Goal: Task Accomplishment & Management: Manage account settings

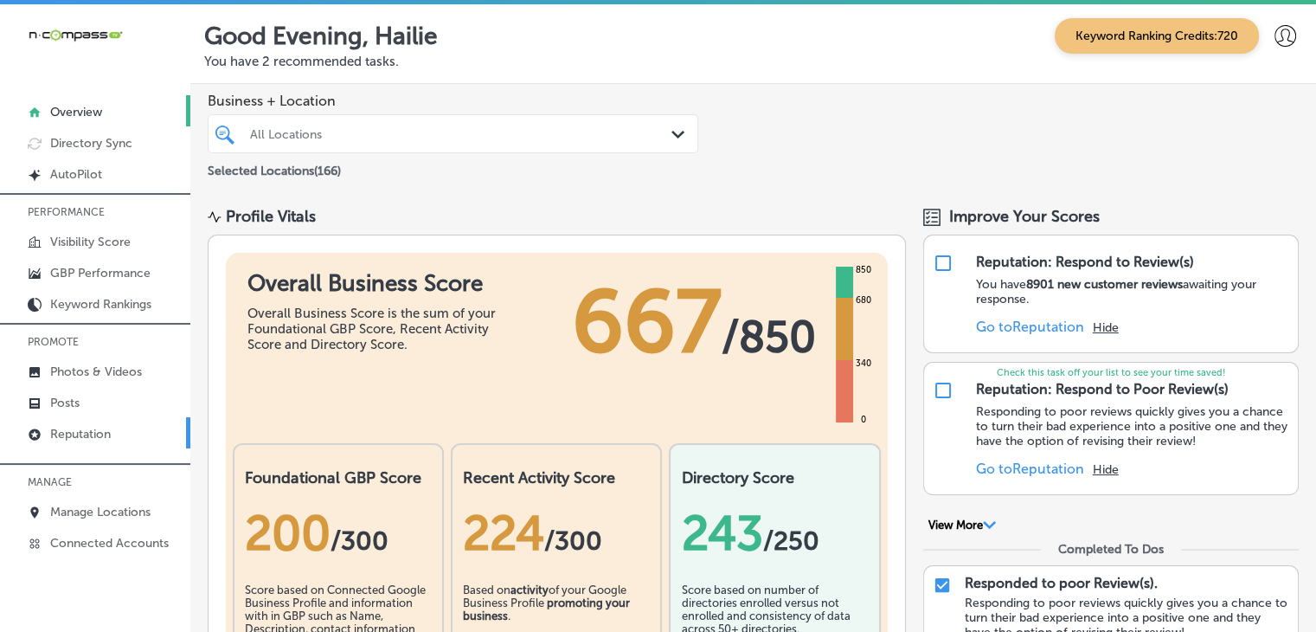
click at [127, 446] on link "Reputation" at bounding box center [95, 432] width 190 height 31
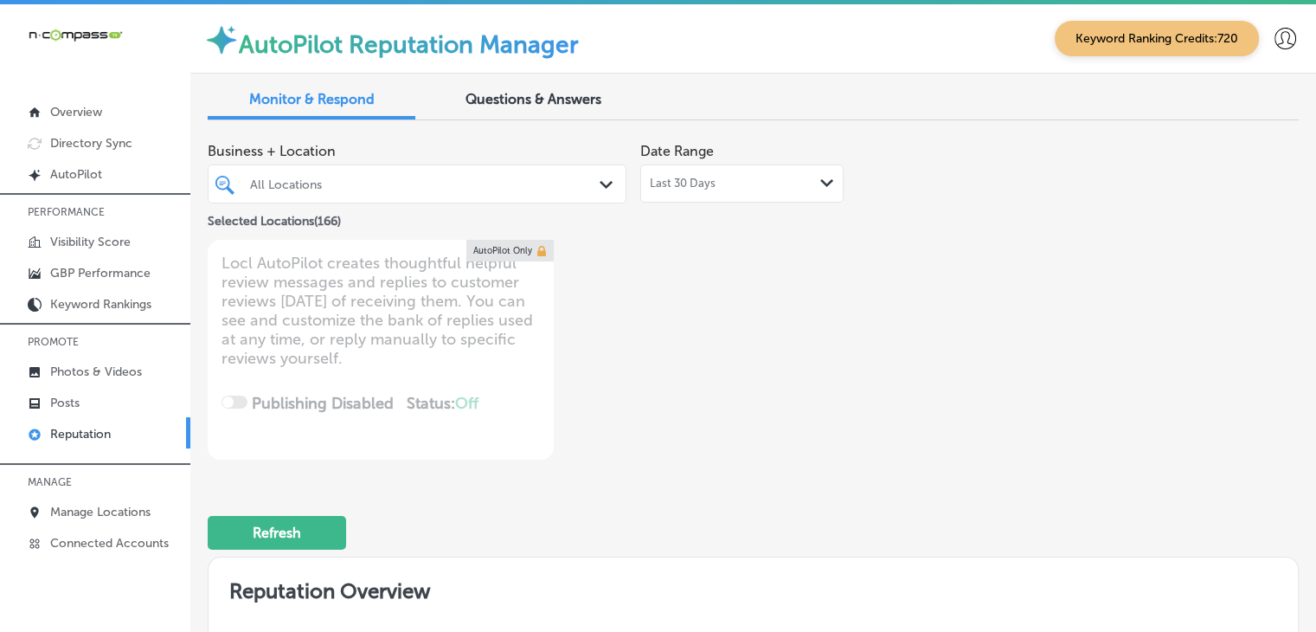
click at [693, 177] on span "Last 30 Days" at bounding box center [683, 184] width 66 height 14
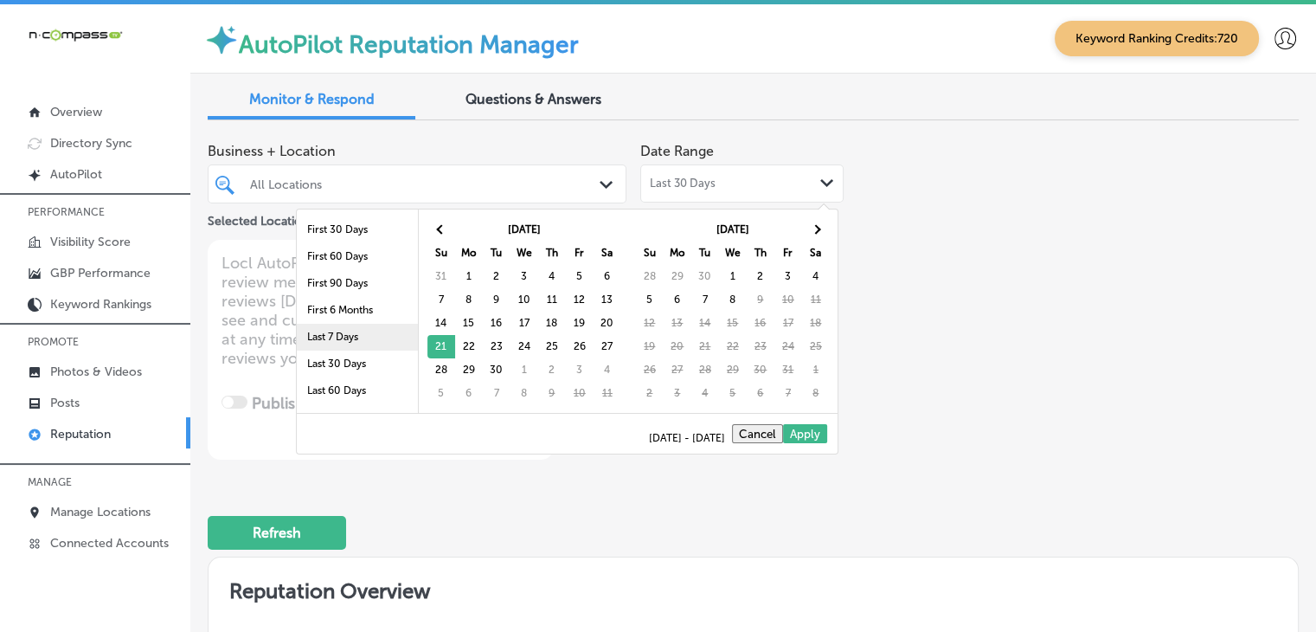
click at [382, 337] on li "Last 7 Days" at bounding box center [357, 337] width 121 height 27
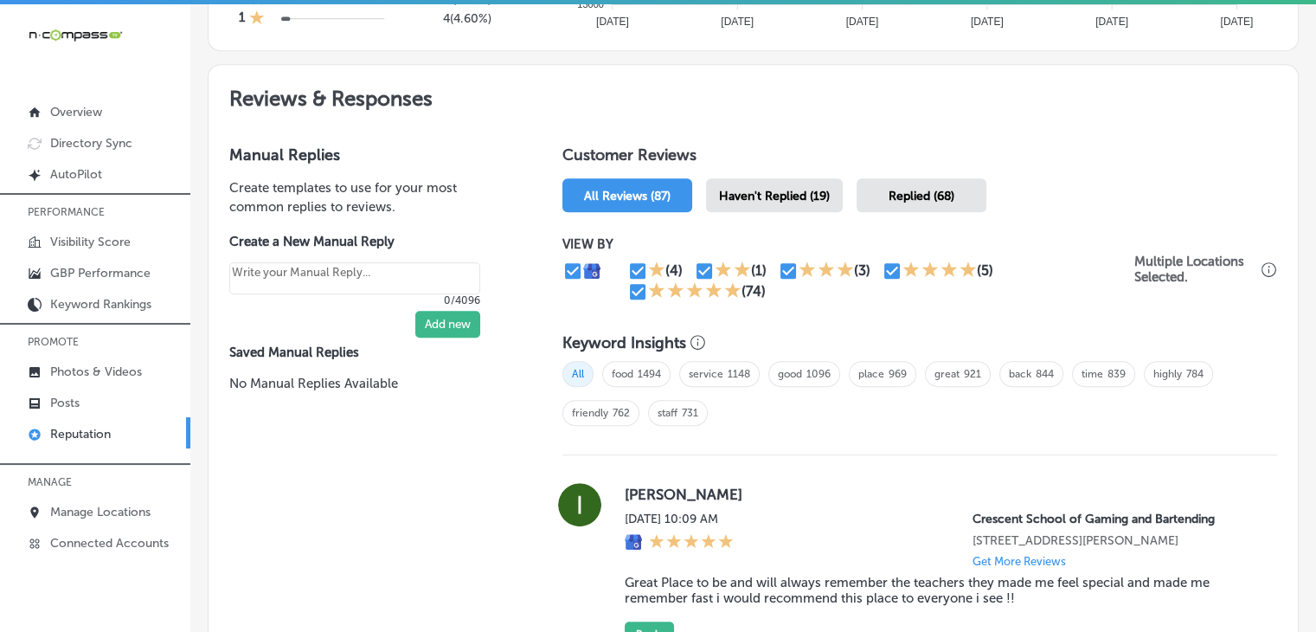
scroll to position [692, 0]
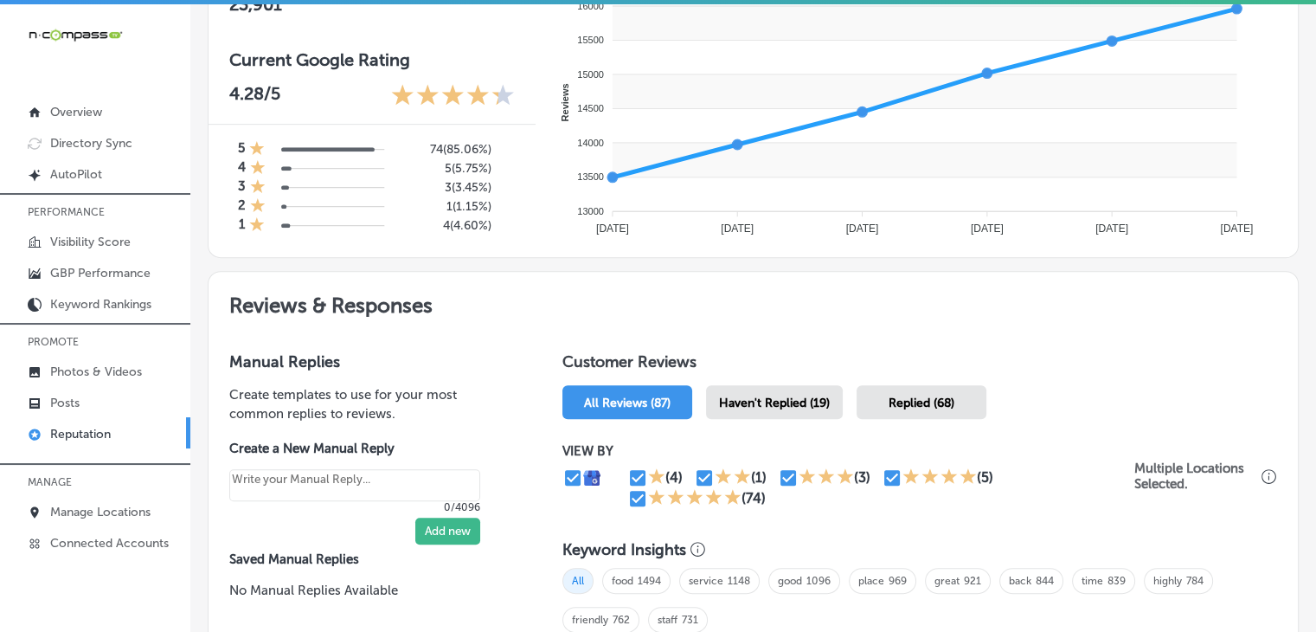
drag, startPoint x: 765, startPoint y: 422, endPoint x: 770, endPoint y: 413, distance: 10.8
click at [765, 426] on div "VIEW BY (4) (1) (3) (5) (74) Multiple Locations Selected." at bounding box center [919, 476] width 715 height 100
click at [778, 399] on span "Haven't Replied (19)" at bounding box center [774, 402] width 111 height 15
type textarea "x"
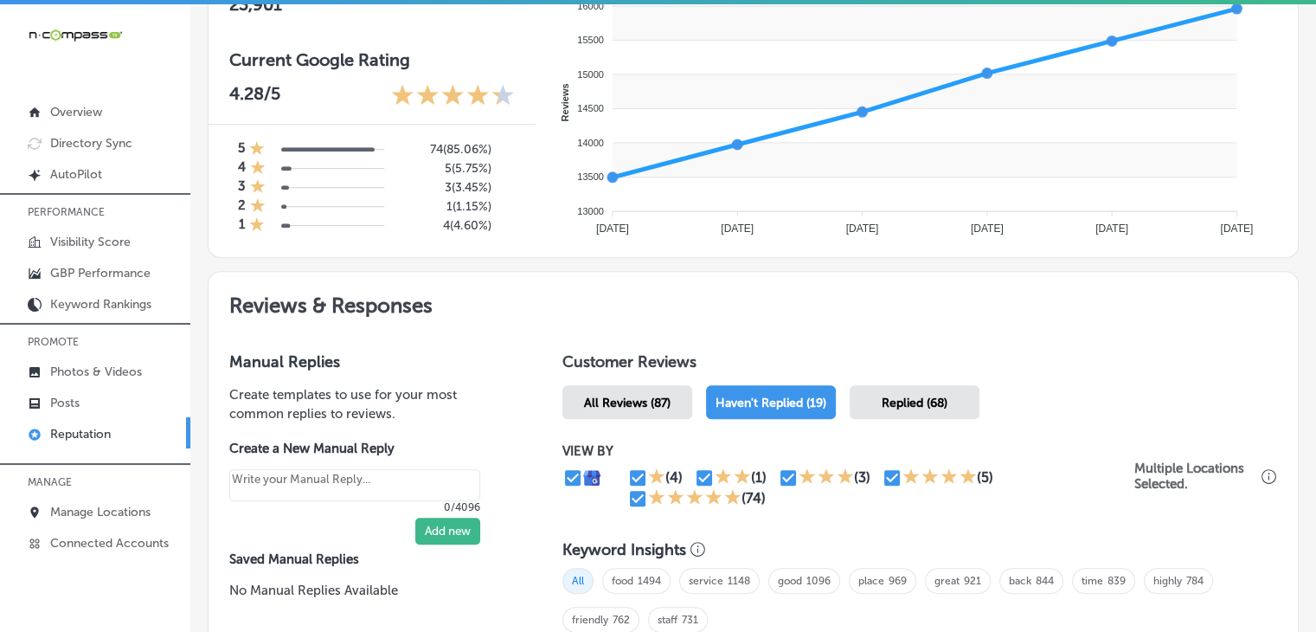
click at [648, 515] on div "VIEW BY (4) (1) (3) (5) (74) Multiple Locations Selected." at bounding box center [919, 476] width 715 height 100
click at [627, 499] on input "checkbox" at bounding box center [637, 498] width 21 height 21
checkbox input "false"
type textarea "x"
click at [778, 471] on input "checkbox" at bounding box center [788, 477] width 21 height 21
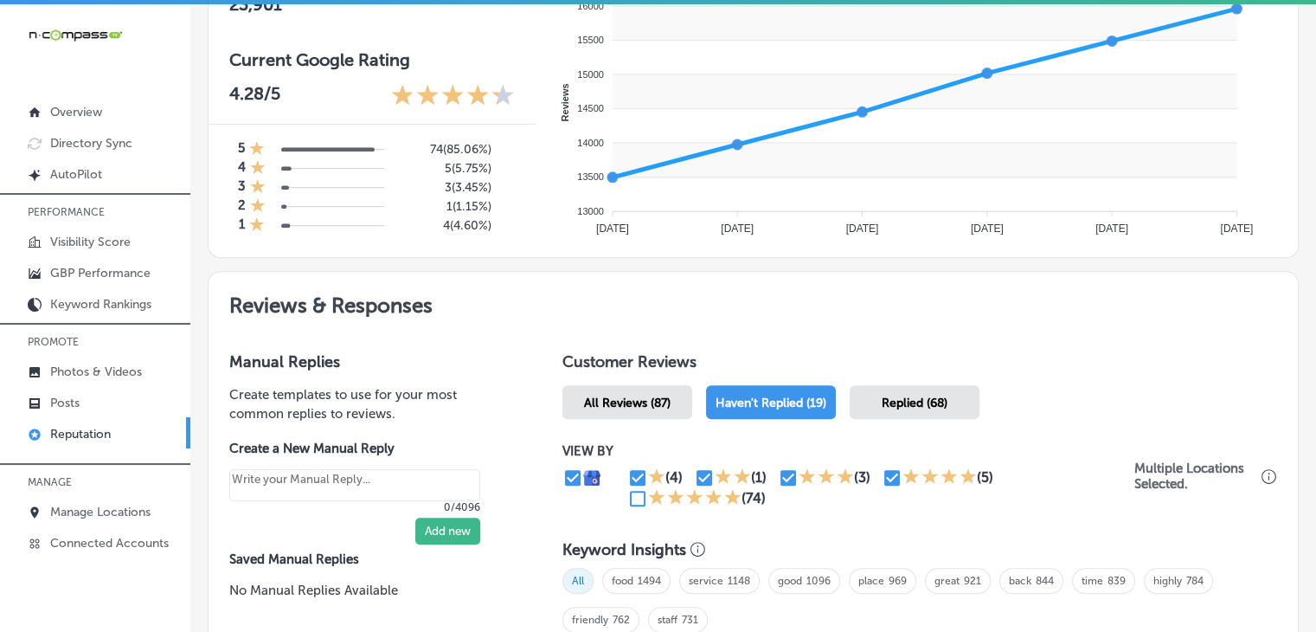
checkbox input "false"
click at [903, 475] on icon at bounding box center [911, 476] width 16 height 16
click at [903, 479] on icon at bounding box center [911, 475] width 17 height 17
type textarea "x"
click at [902, 479] on icon at bounding box center [910, 475] width 17 height 17
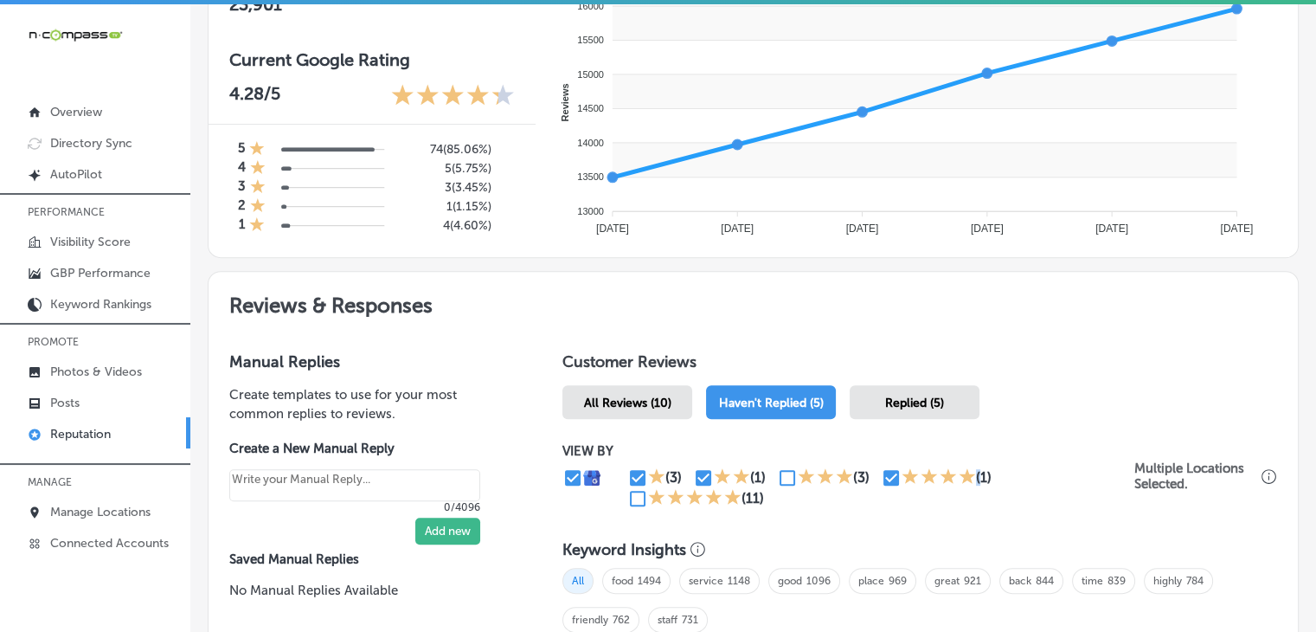
drag, startPoint x: 896, startPoint y: 479, endPoint x: 886, endPoint y: 478, distance: 9.6
click at [895, 479] on div "(1)" at bounding box center [942, 477] width 122 height 21
click at [885, 477] on input "checkbox" at bounding box center [891, 477] width 21 height 21
checkbox input "false"
type textarea "x"
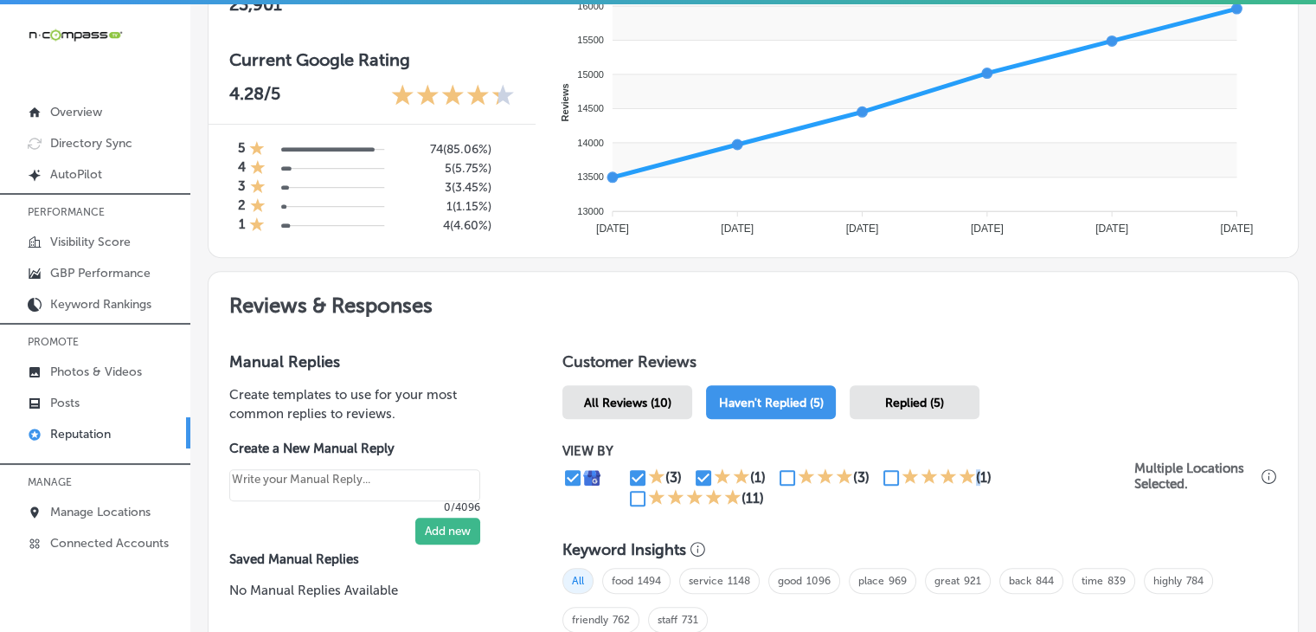
click at [777, 472] on input "checkbox" at bounding box center [787, 477] width 21 height 21
checkbox input "true"
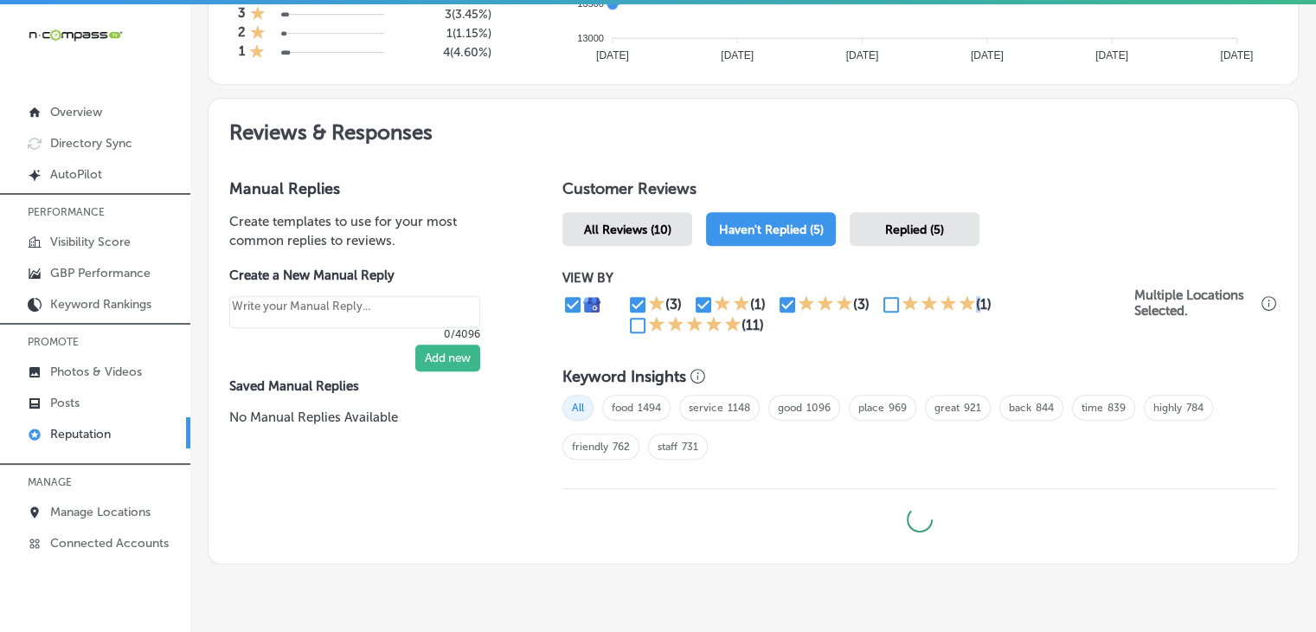
type textarea "x"
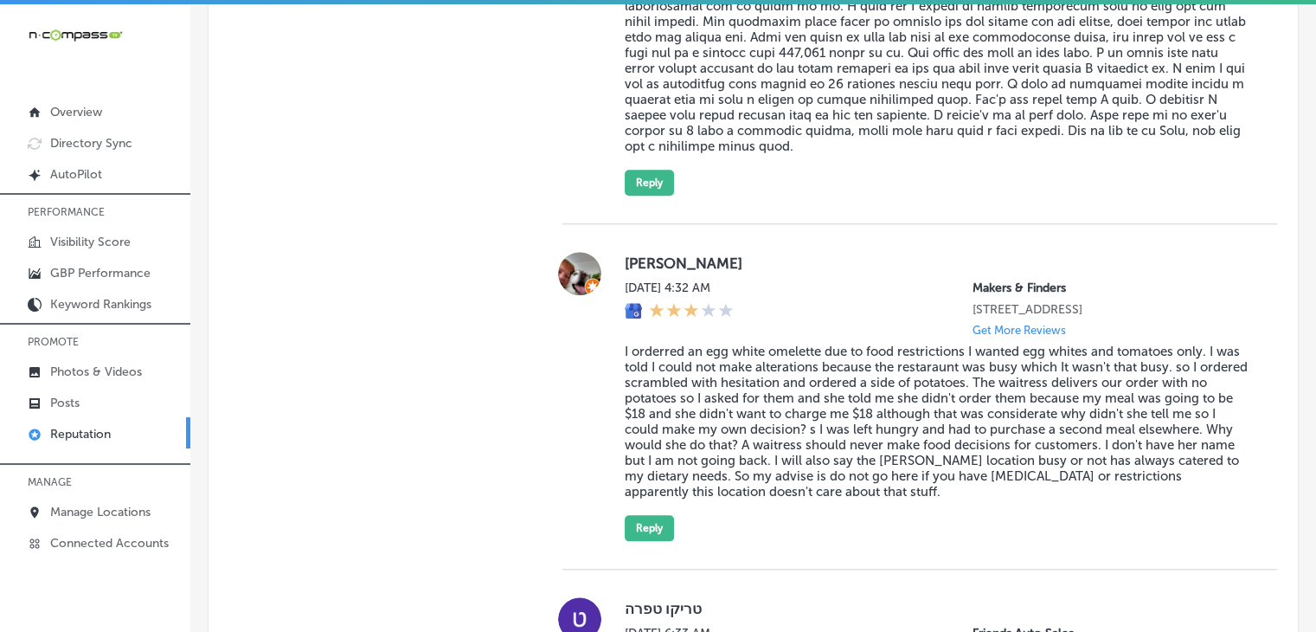
scroll to position [1904, 0]
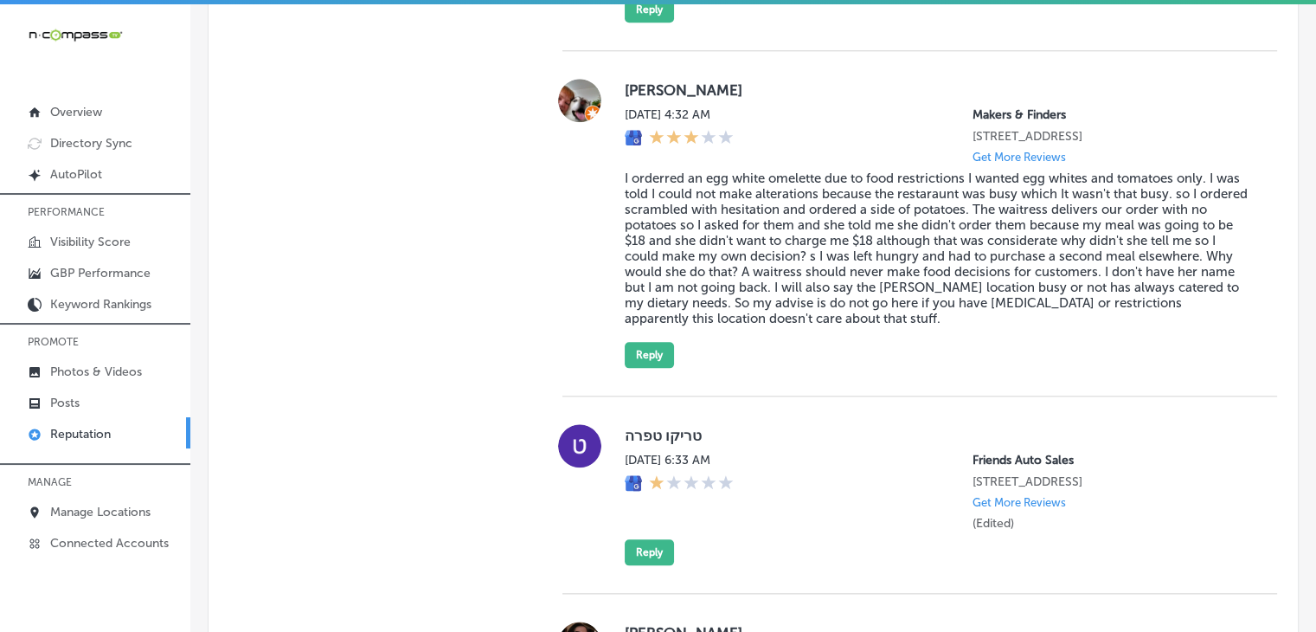
click at [1070, 368] on div "[PERSON_NAME] [DATE] 4:32 AM Makers & Finders [STREET_ADDRESS] Get More Reviews…" at bounding box center [937, 223] width 625 height 289
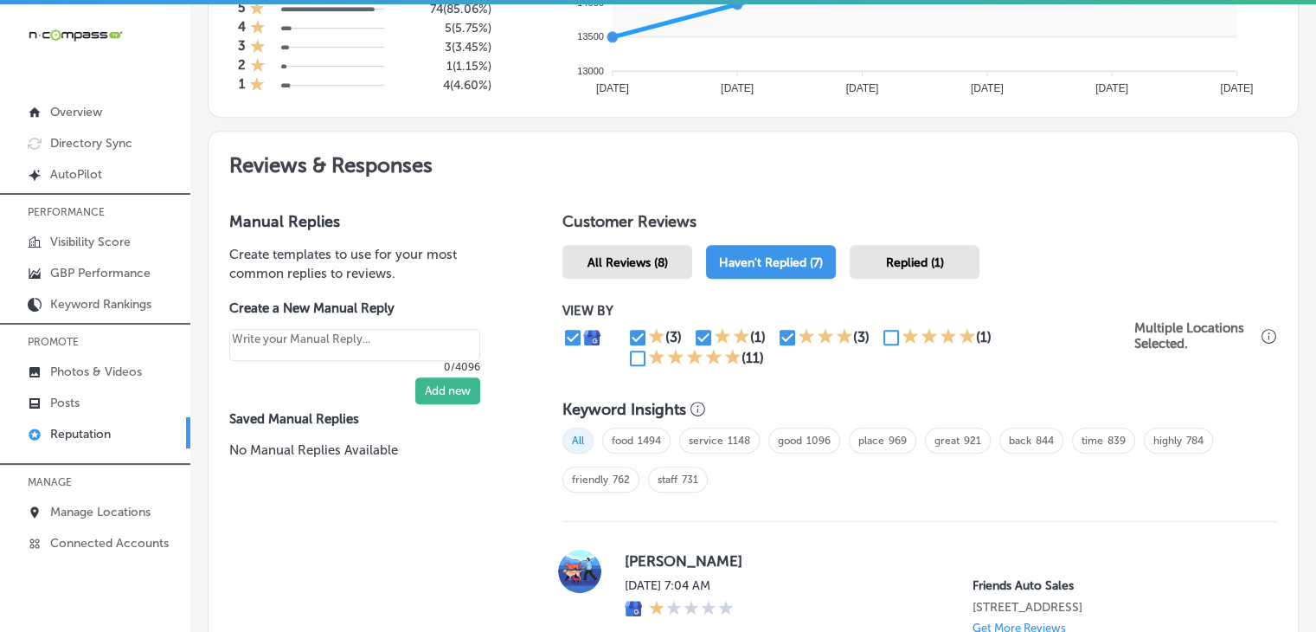
scroll to position [862, 0]
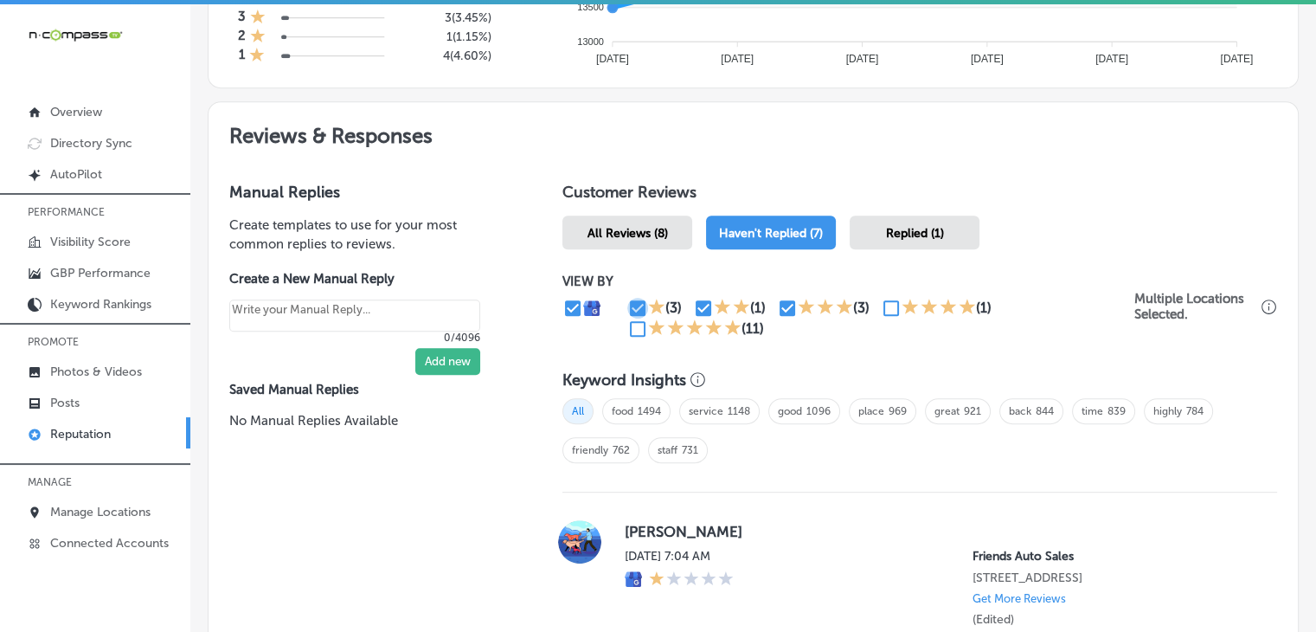
click at [636, 305] on input "checkbox" at bounding box center [637, 308] width 21 height 21
checkbox input "false"
type textarea "x"
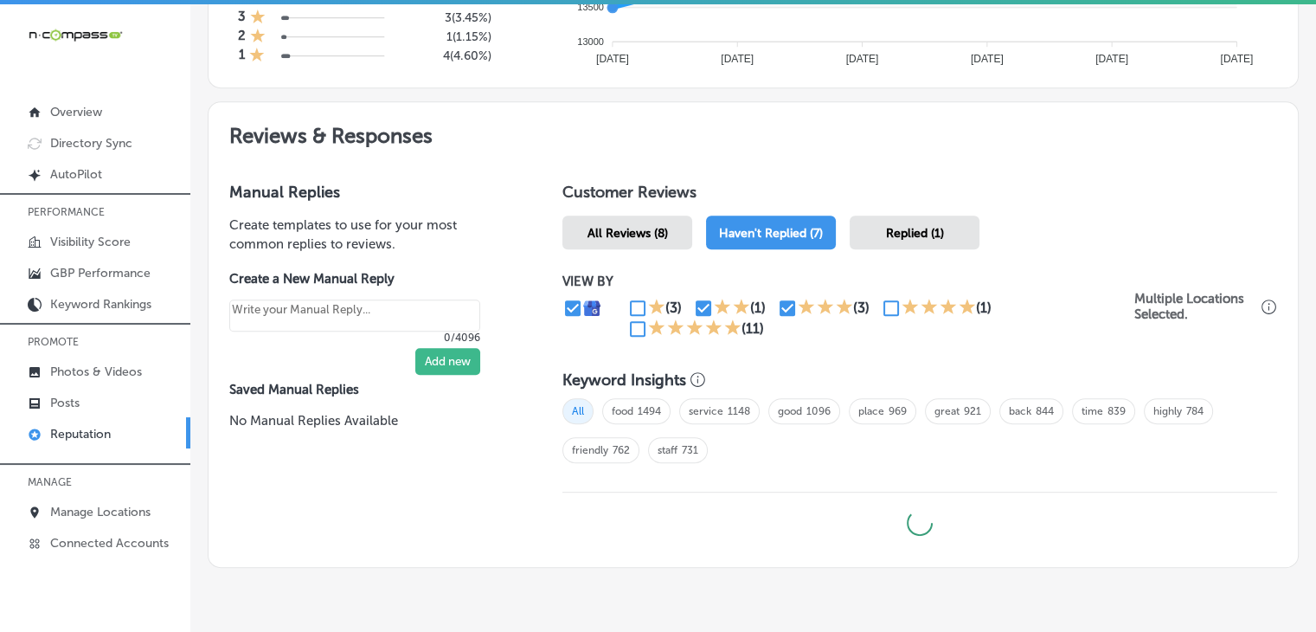
click at [705, 318] on icon at bounding box center [713, 326] width 17 height 17
click at [703, 313] on input "checkbox" at bounding box center [703, 308] width 21 height 21
checkbox input "false"
type textarea "x"
click at [823, 305] on icon at bounding box center [825, 307] width 16 height 16
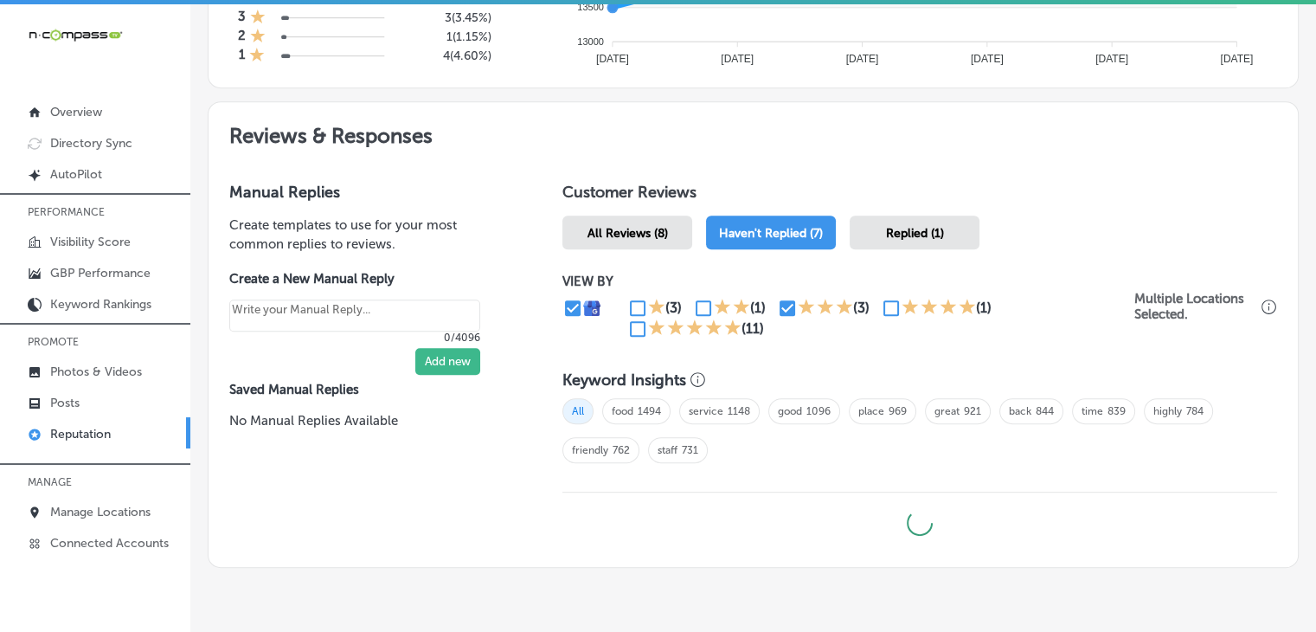
click at [783, 306] on input "checkbox" at bounding box center [787, 308] width 21 height 21
checkbox input "false"
type textarea "x"
click at [896, 306] on div "(1)" at bounding box center [942, 308] width 122 height 21
click at [881, 308] on input "checkbox" at bounding box center [891, 308] width 21 height 21
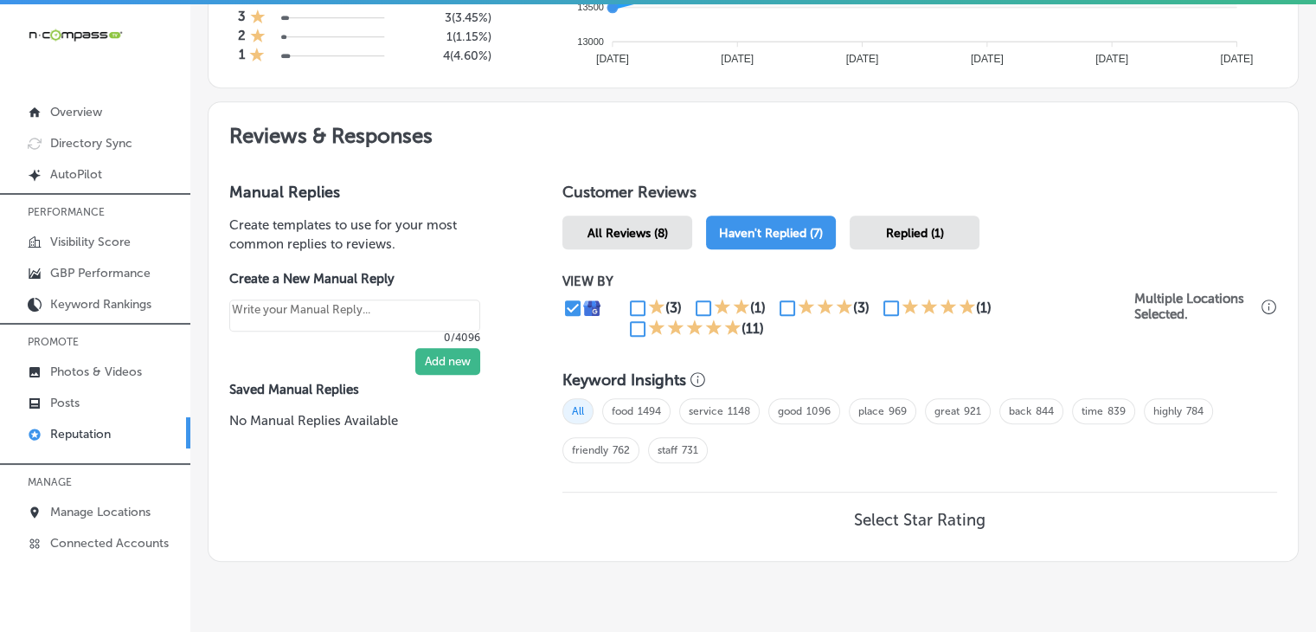
checkbox input "true"
type textarea "x"
click at [642, 333] on input "checkbox" at bounding box center [637, 328] width 21 height 21
checkbox input "true"
type textarea "x"
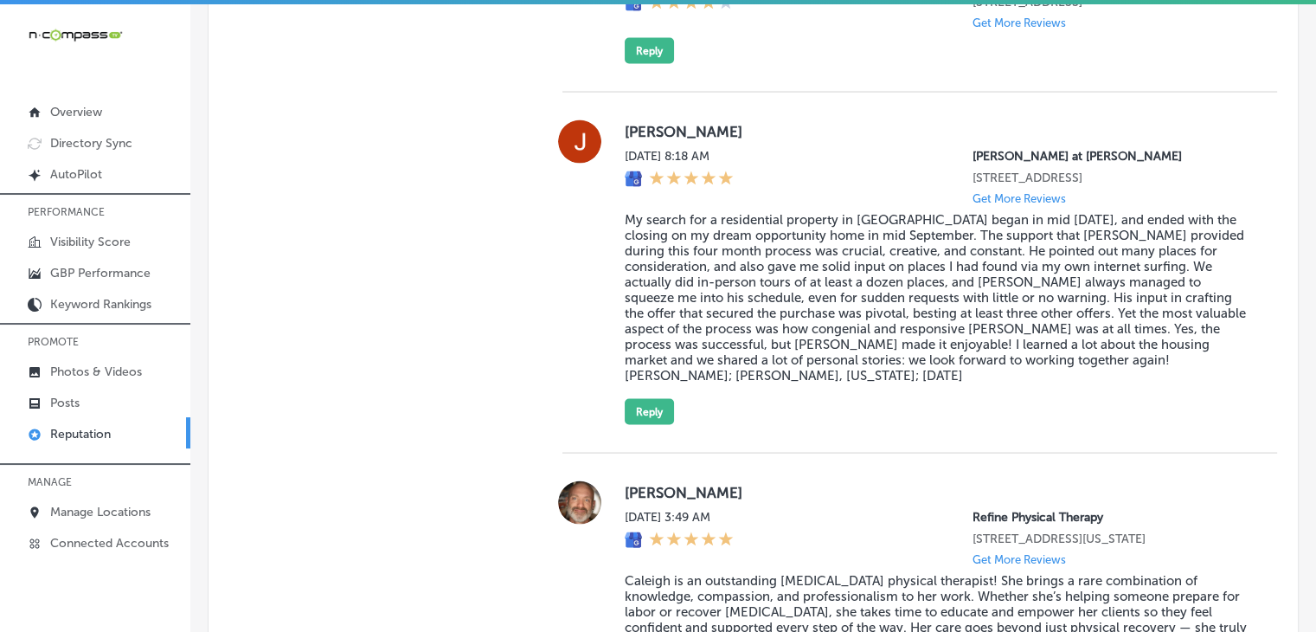
scroll to position [3632, 0]
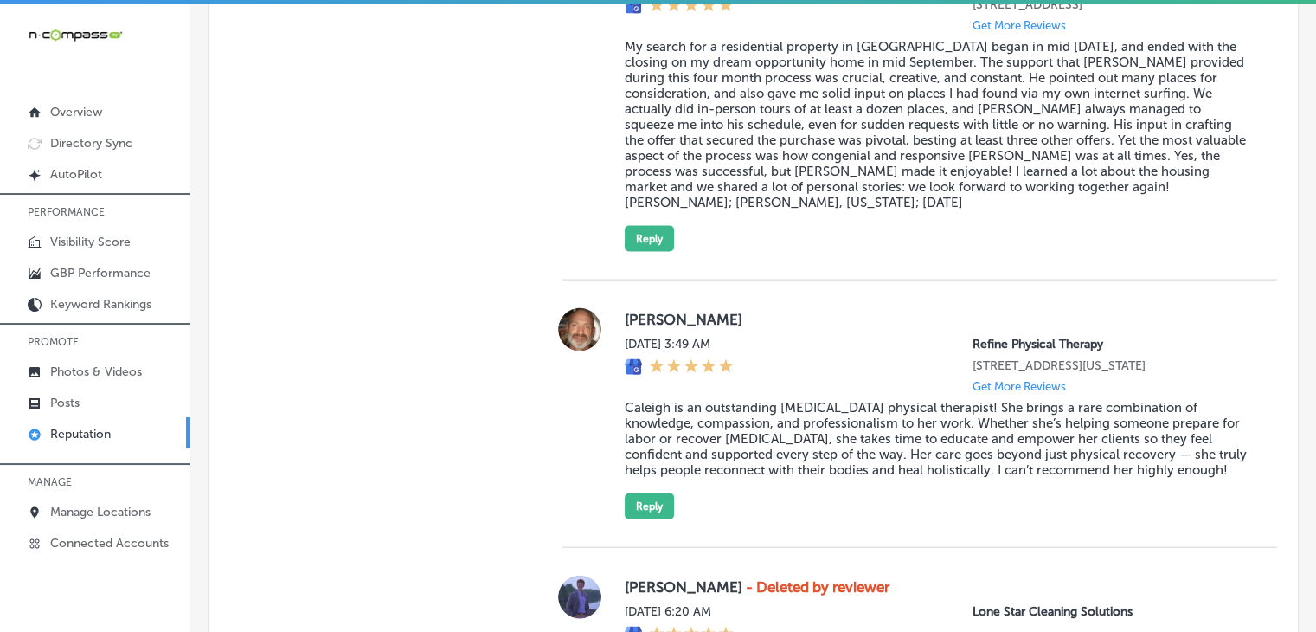
click at [640, 311] on label "[PERSON_NAME]" at bounding box center [937, 319] width 625 height 17
click at [637, 311] on label "[PERSON_NAME]" at bounding box center [937, 319] width 625 height 17
click at [632, 311] on label "[PERSON_NAME]" at bounding box center [937, 319] width 625 height 17
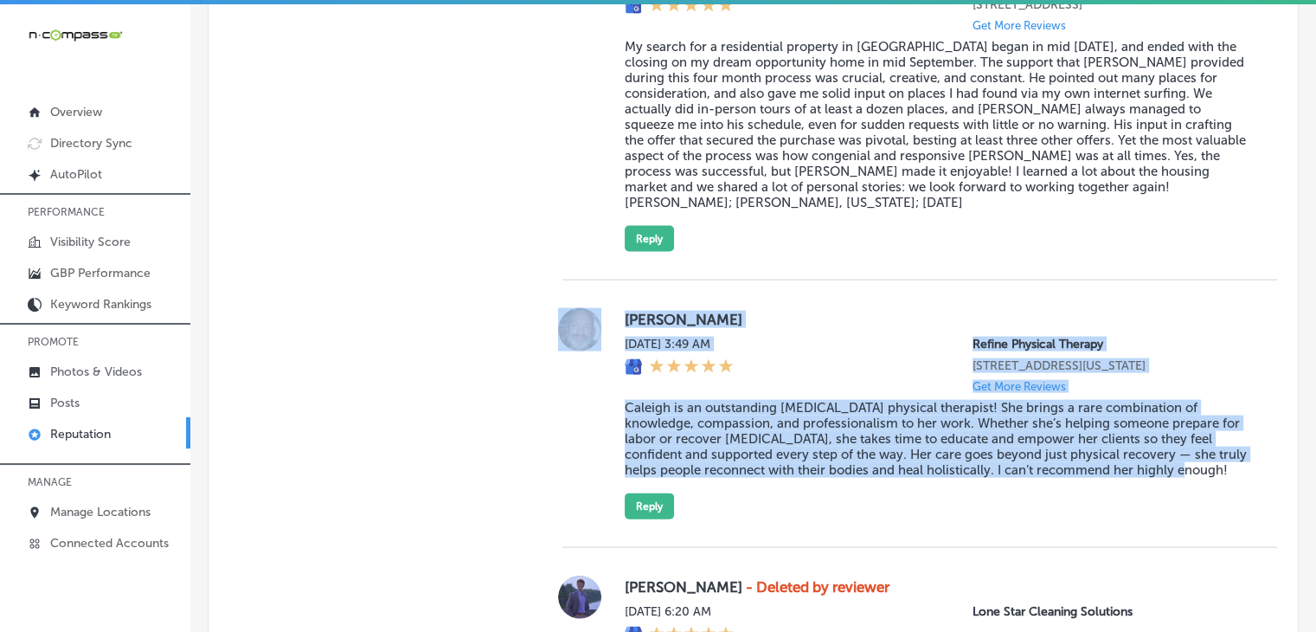
drag, startPoint x: 602, startPoint y: 301, endPoint x: 1301, endPoint y: 491, distance: 723.6
copy div "[PERSON_NAME] [DATE] 3:49 AM Refine Physical Therapy [STREET_ADDRESS][US_STATE]…"
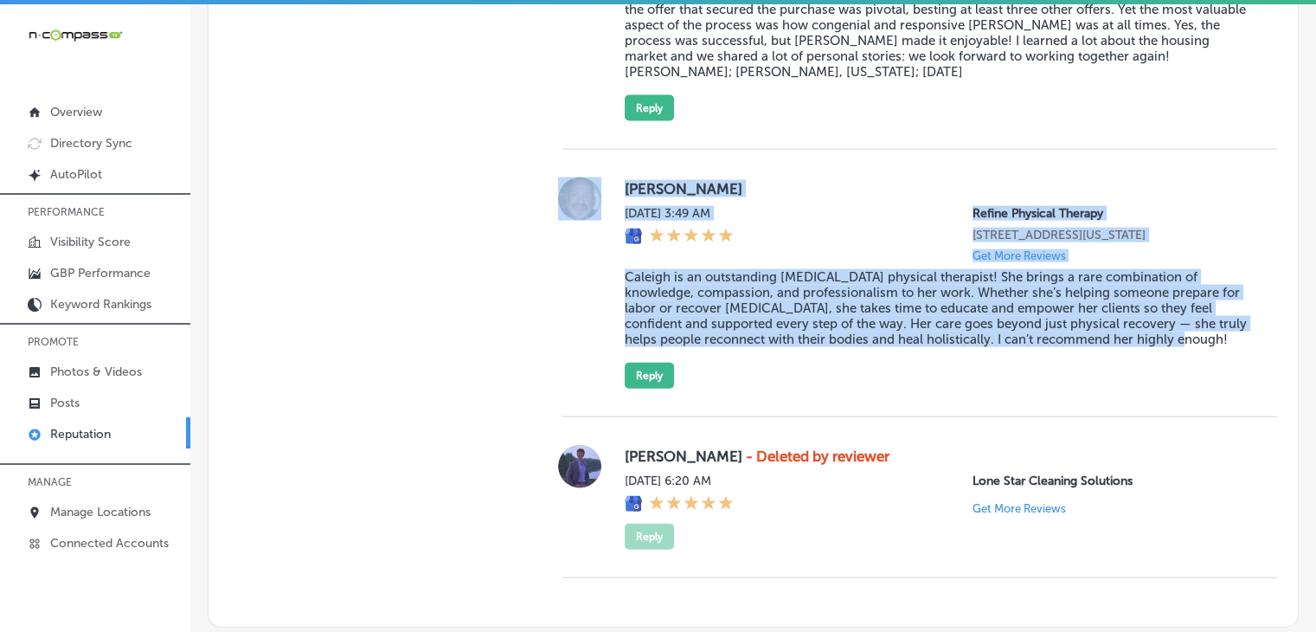
scroll to position [3805, 0]
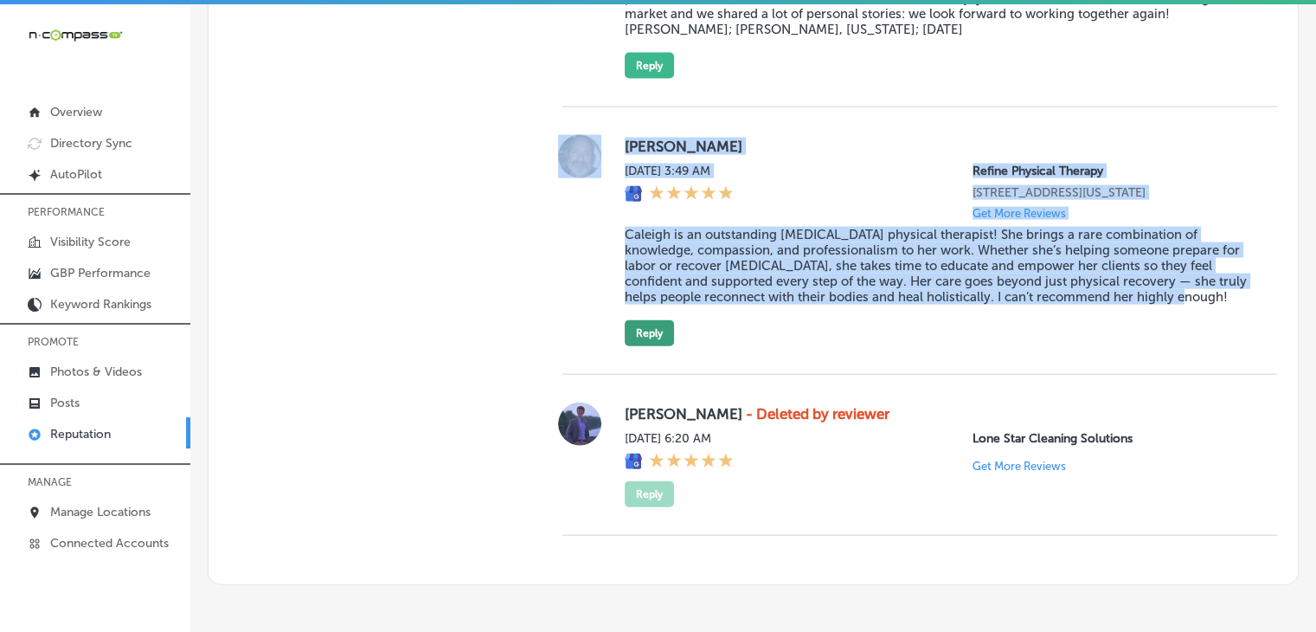
click at [629, 330] on button "Reply" at bounding box center [649, 333] width 49 height 26
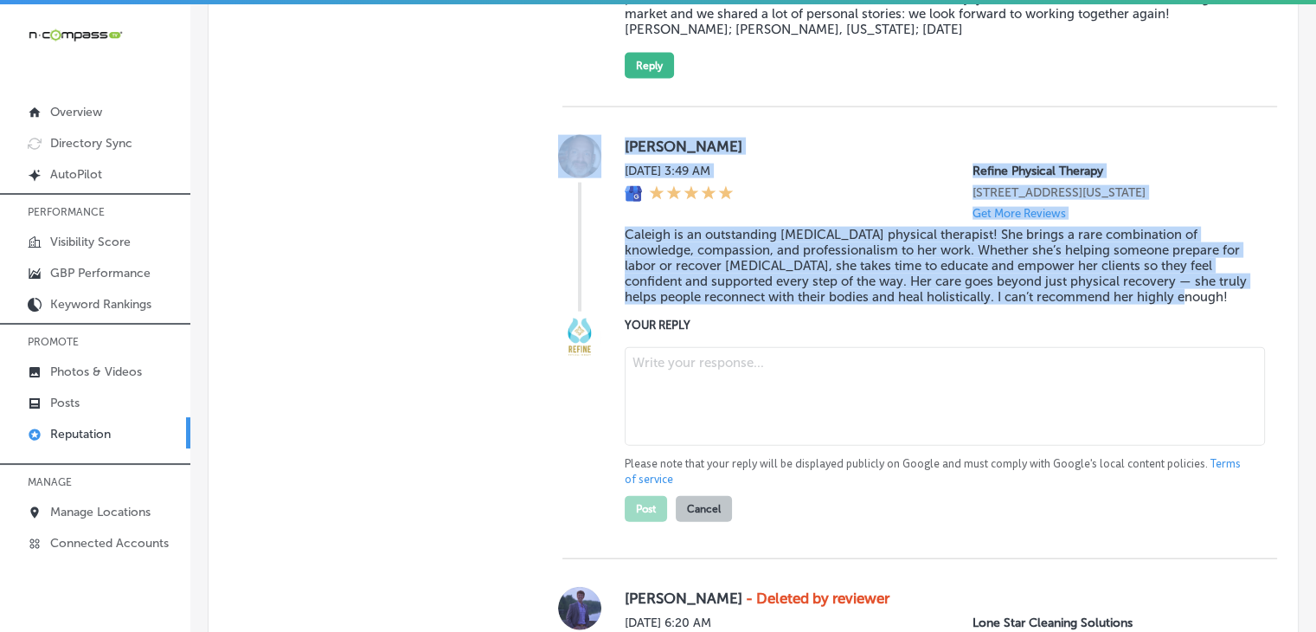
click at [723, 363] on textarea at bounding box center [945, 396] width 640 height 99
paste textarea "We’re so grateful for your wonderful feedback, [PERSON_NAME]! It’s fantastic to…"
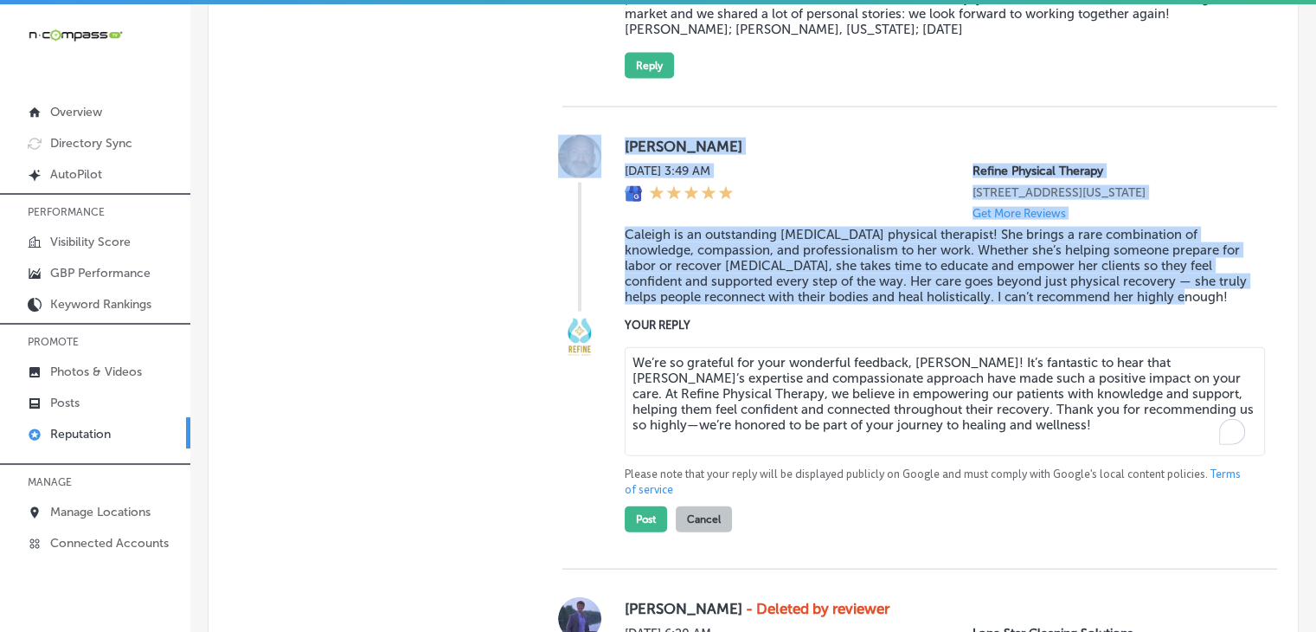
type textarea "We’re so grateful for your wonderful feedback, [PERSON_NAME]! It’s fantastic to…"
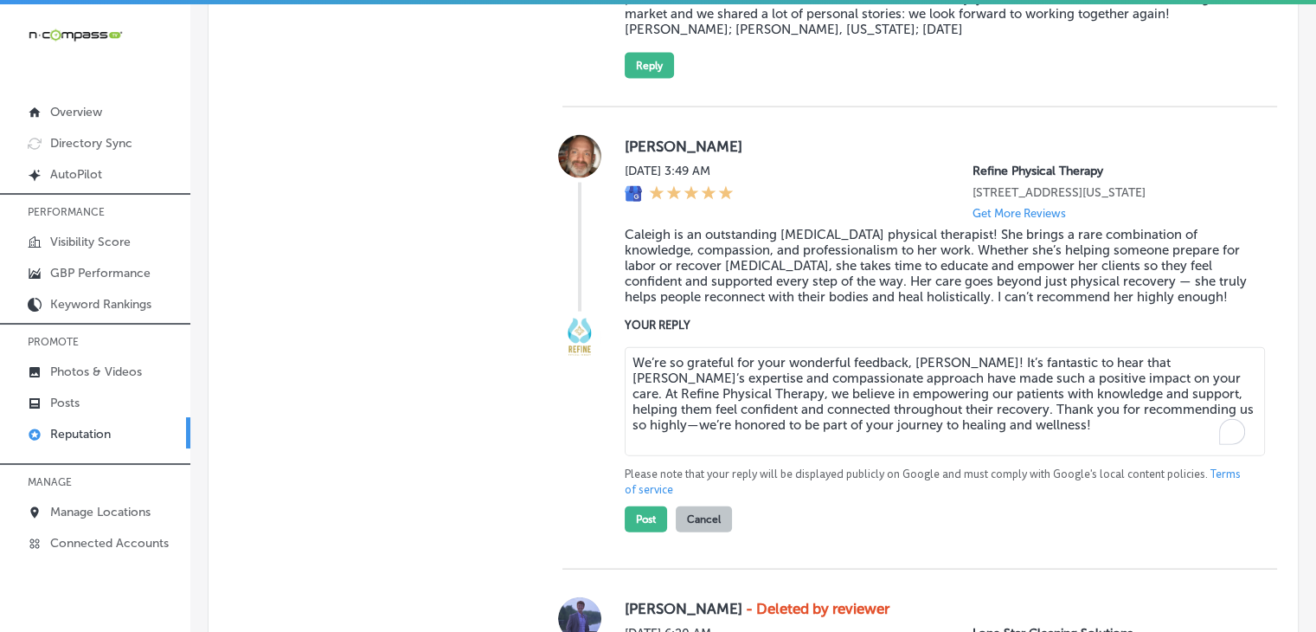
type textarea "x"
type textarea "We’re so grateful for your wonderful feedback, [PERSON_NAME]! It’s fantastic to…"
click at [645, 515] on button "Post" at bounding box center [646, 519] width 42 height 26
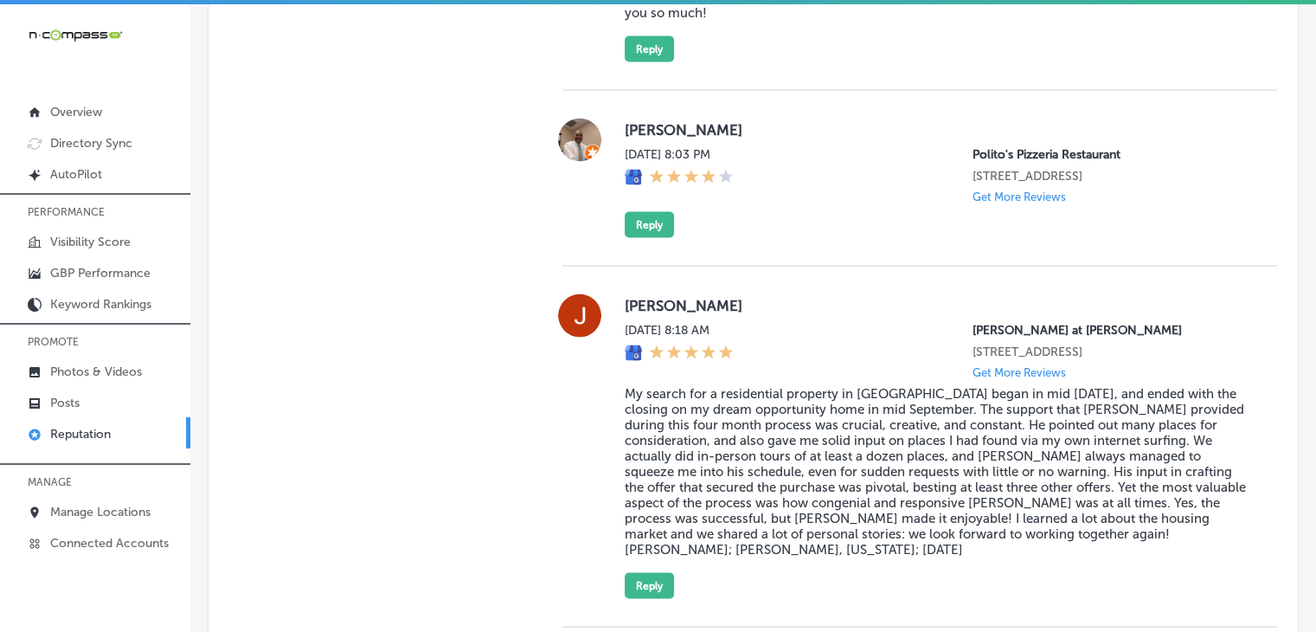
scroll to position [3113, 0]
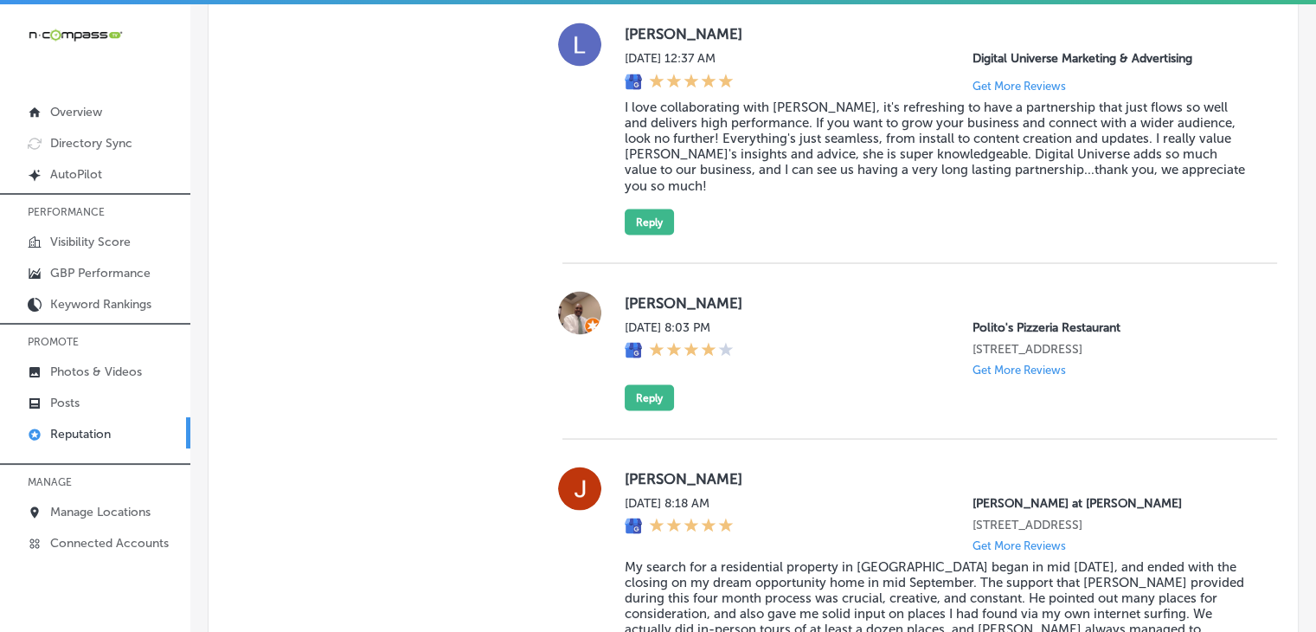
type textarea "x"
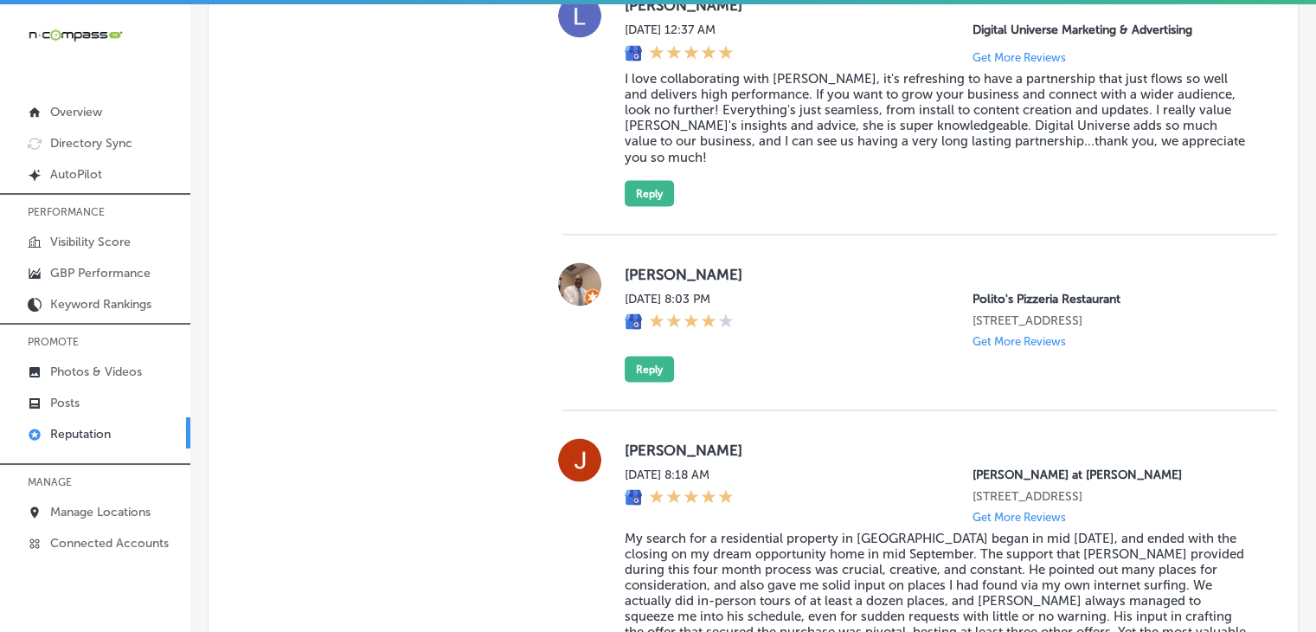
scroll to position [3286, 0]
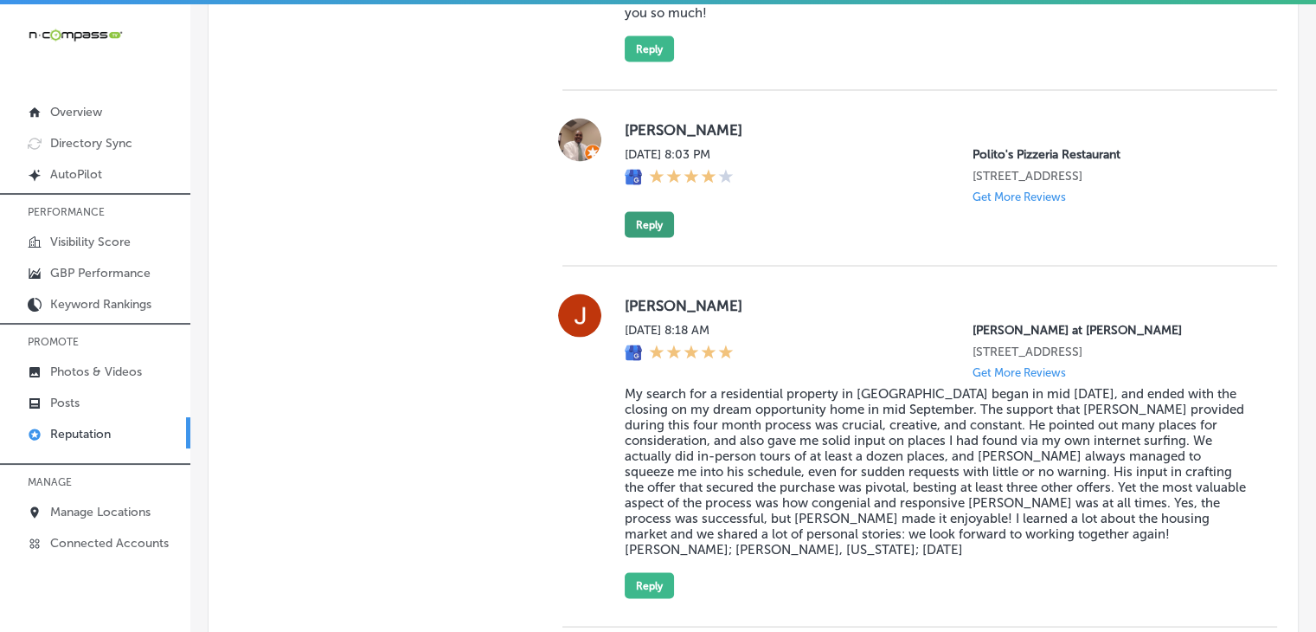
click at [643, 211] on button "Reply" at bounding box center [649, 224] width 49 height 26
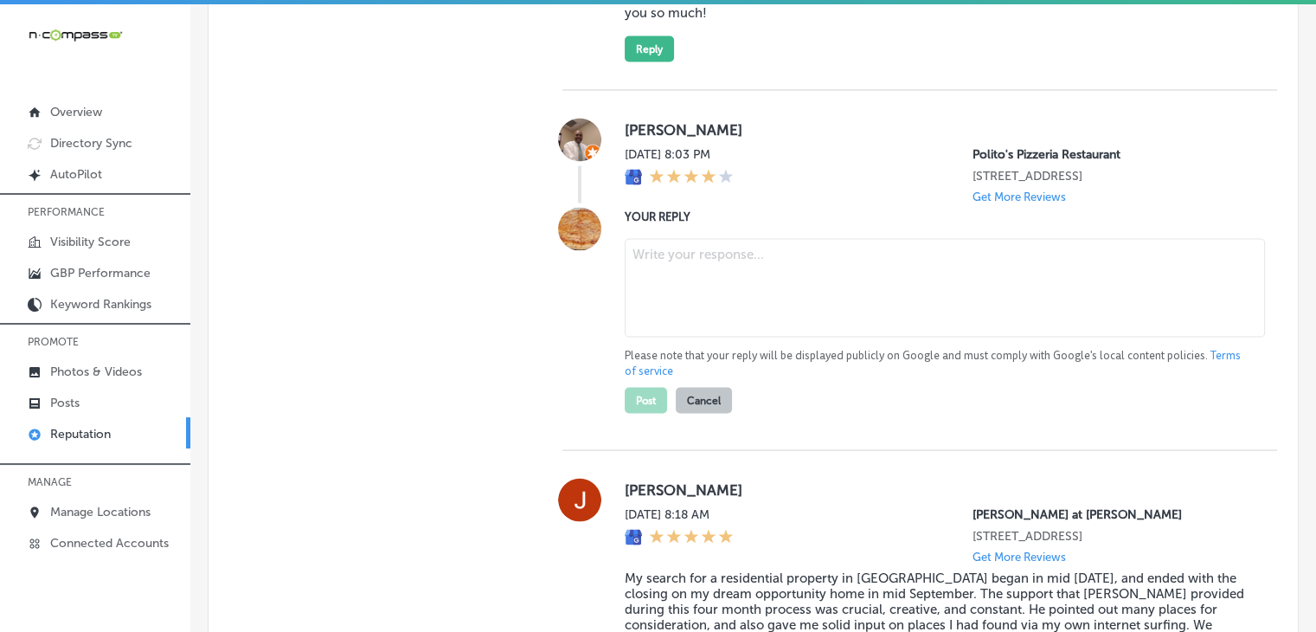
click at [665, 263] on textarea at bounding box center [945, 287] width 640 height 99
paste textarea "Thank you for your 4-star review! We’re glad to hear you had a positive experie…"
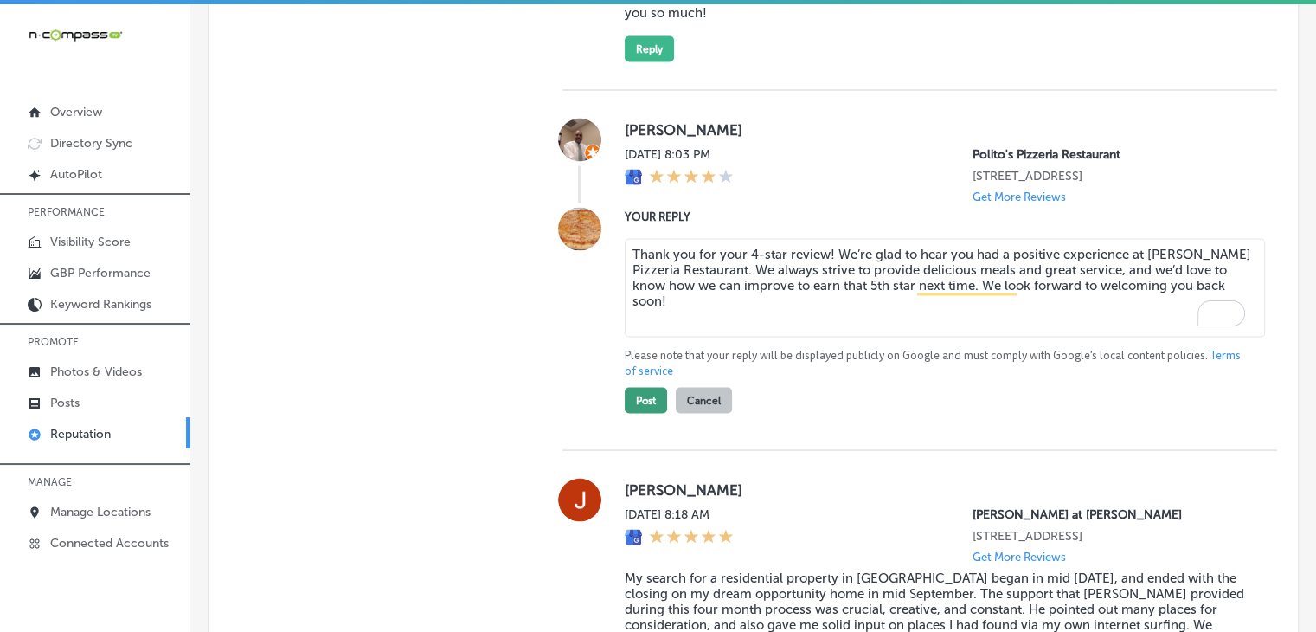
type textarea "Thank you for your 4-star review! We’re glad to hear you had a positive experie…"
click at [652, 398] on button "Post" at bounding box center [646, 400] width 42 height 26
type textarea "x"
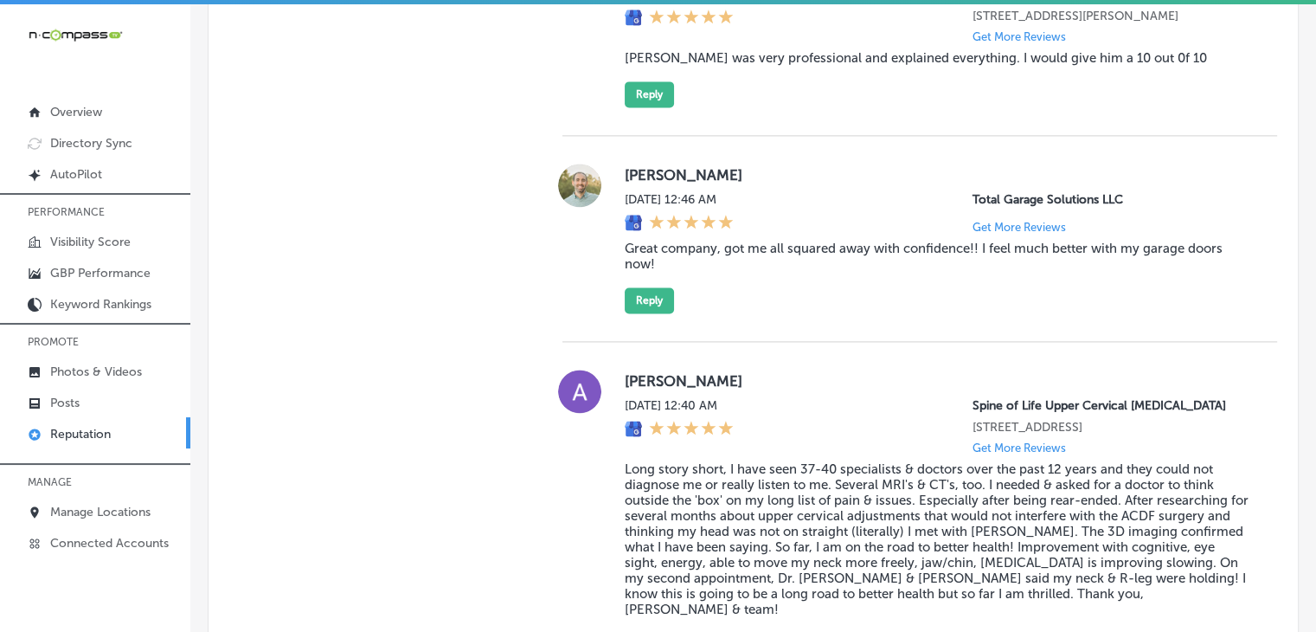
scroll to position [2593, 0]
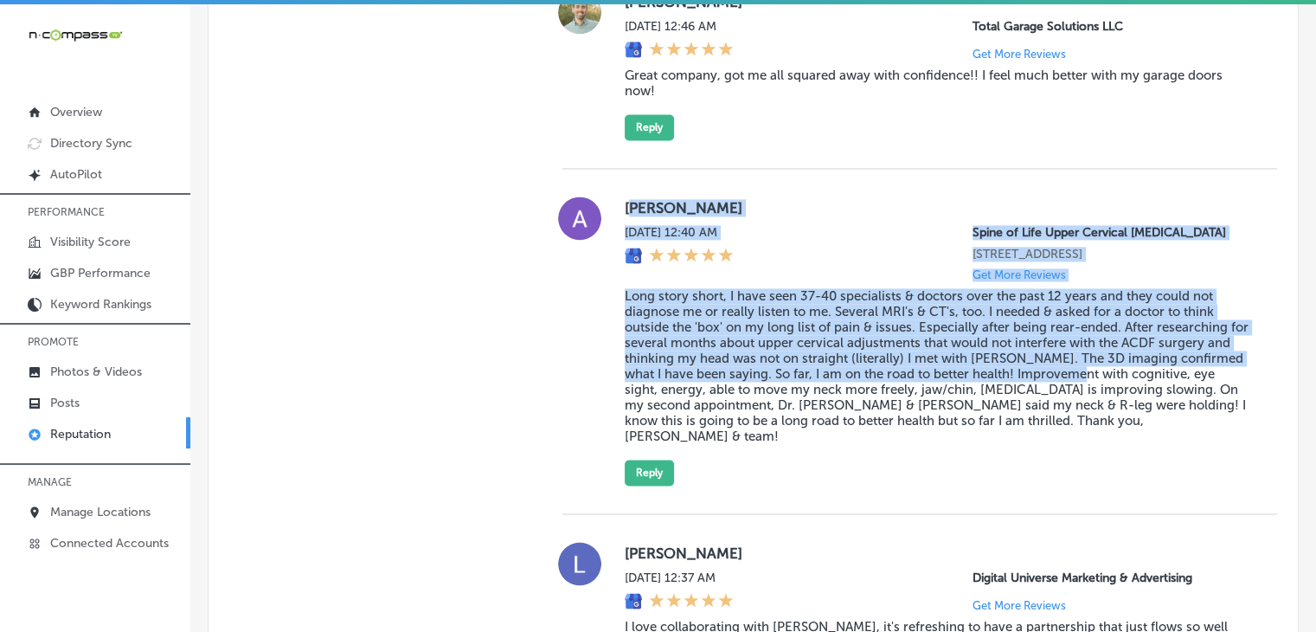
drag, startPoint x: 627, startPoint y: 205, endPoint x: 1097, endPoint y: 398, distance: 508.8
click at [1108, 372] on div "[PERSON_NAME][DATE] 12:40 AM Spine of Life Upper Cervical [MEDICAL_DATA] [STREE…" at bounding box center [937, 340] width 625 height 289
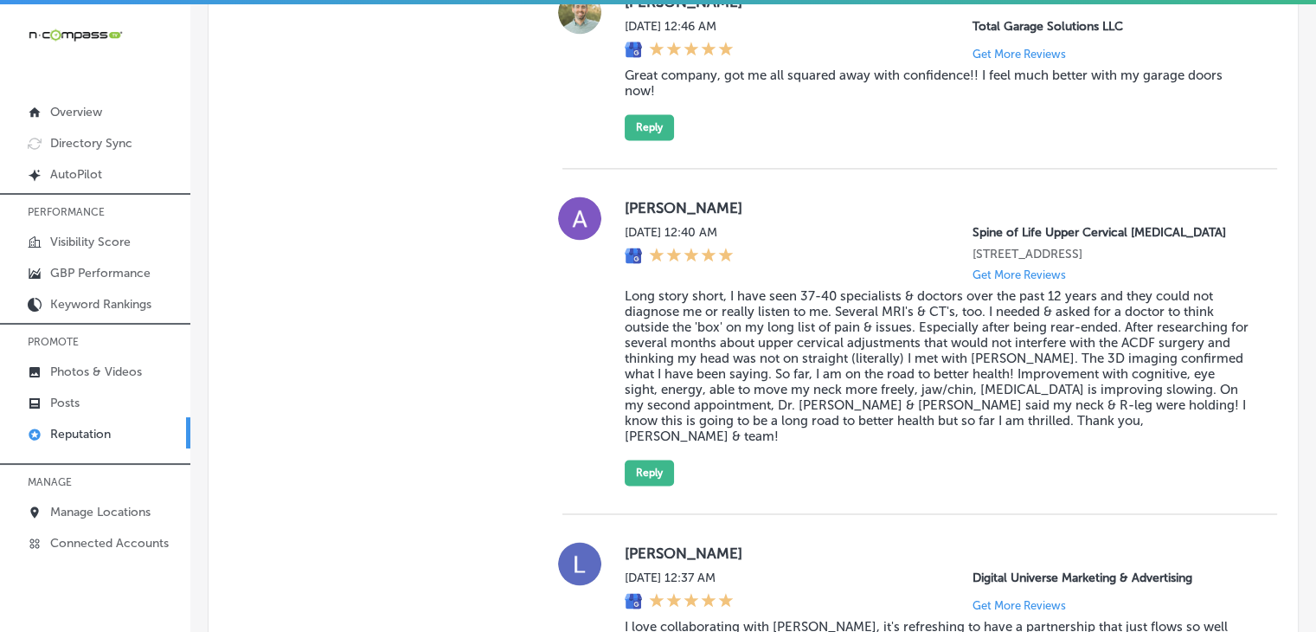
click at [1087, 416] on blockquote "Long story short, I have seen 37-40 specialists & doctors over the past 12 year…" at bounding box center [937, 366] width 625 height 156
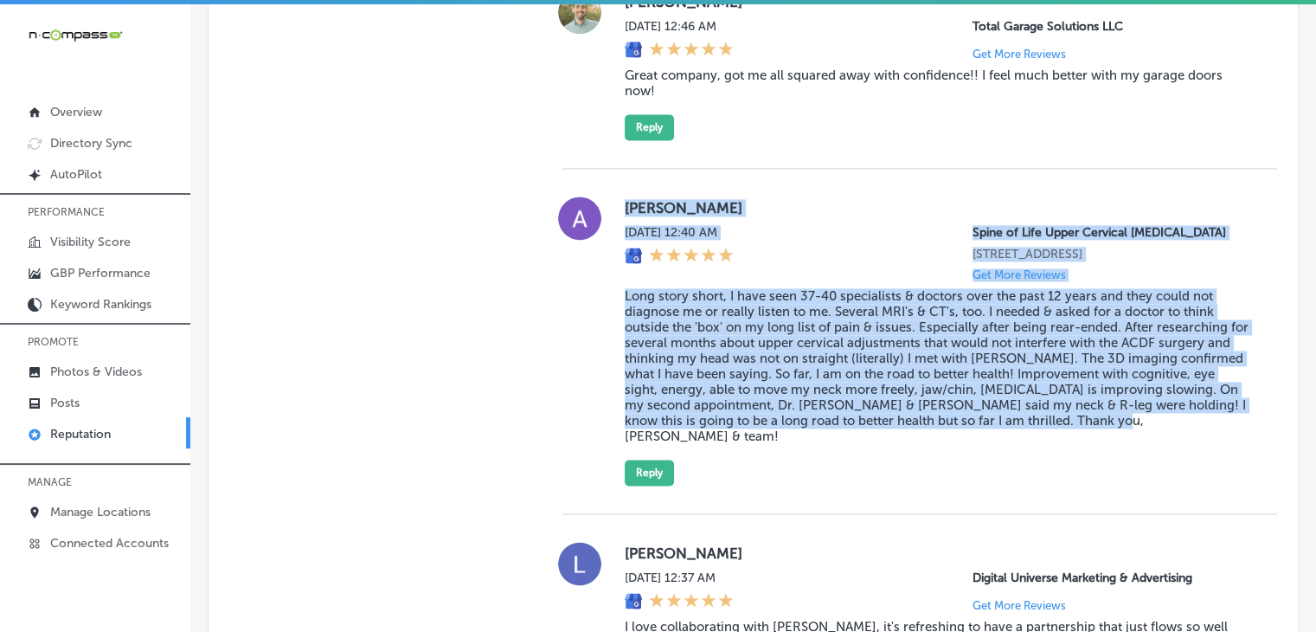
drag, startPoint x: 1157, startPoint y: 432, endPoint x: 624, endPoint y: 206, distance: 578.9
click at [625, 206] on div "[PERSON_NAME][DATE] 12:40 AM Spine of Life Upper Cervical [MEDICAL_DATA] [STREE…" at bounding box center [937, 340] width 625 height 289
copy div "[PERSON_NAME][DATE] 12:40 AM Spine of Life Upper Cervical [MEDICAL_DATA] [STREE…"
click at [641, 439] on div "[PERSON_NAME][DATE] 12:40 AM Spine of Life Upper Cervical [MEDICAL_DATA] [STREE…" at bounding box center [937, 340] width 625 height 289
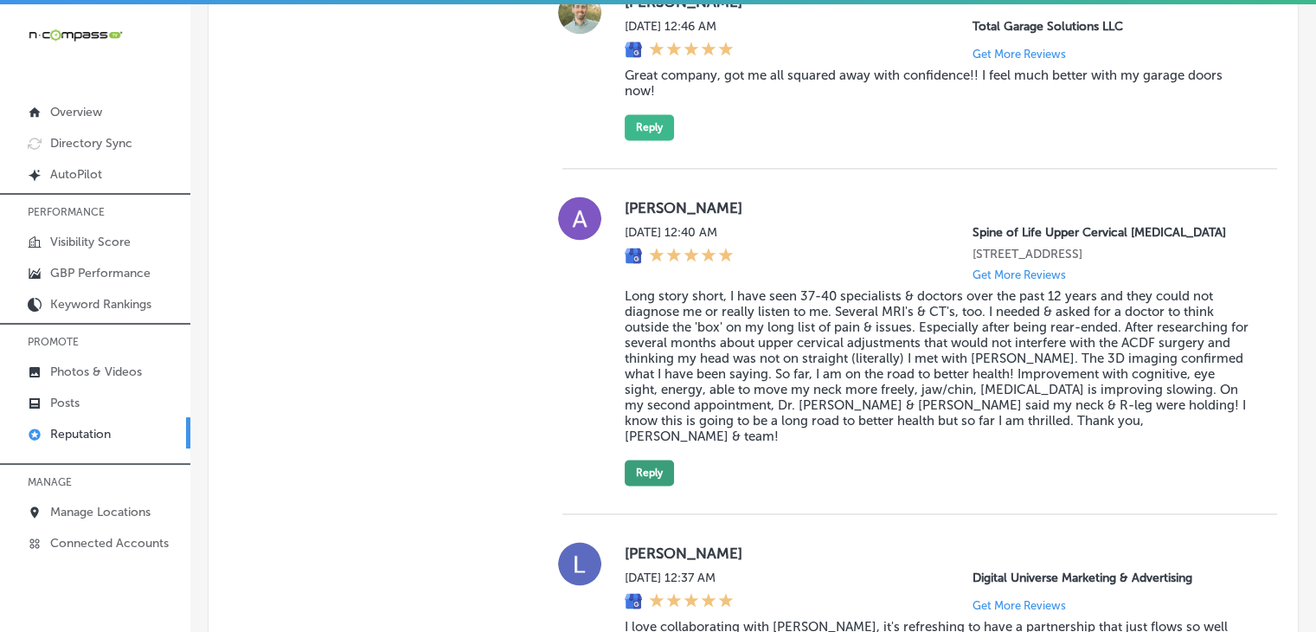
click at [643, 460] on button "Reply" at bounding box center [649, 473] width 49 height 26
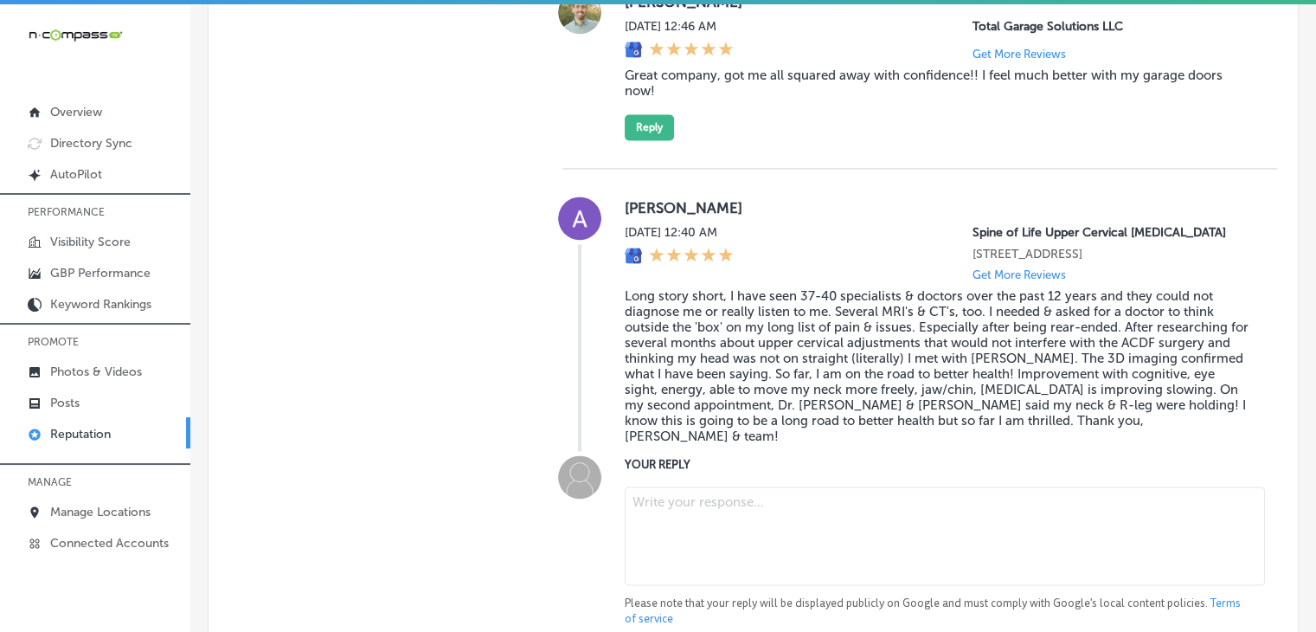
click at [696, 513] on textarea at bounding box center [945, 535] width 640 height 99
paste textarea "We’re so glad to hear that Spine of Life Upper Cervical [MEDICAL_DATA] has made…"
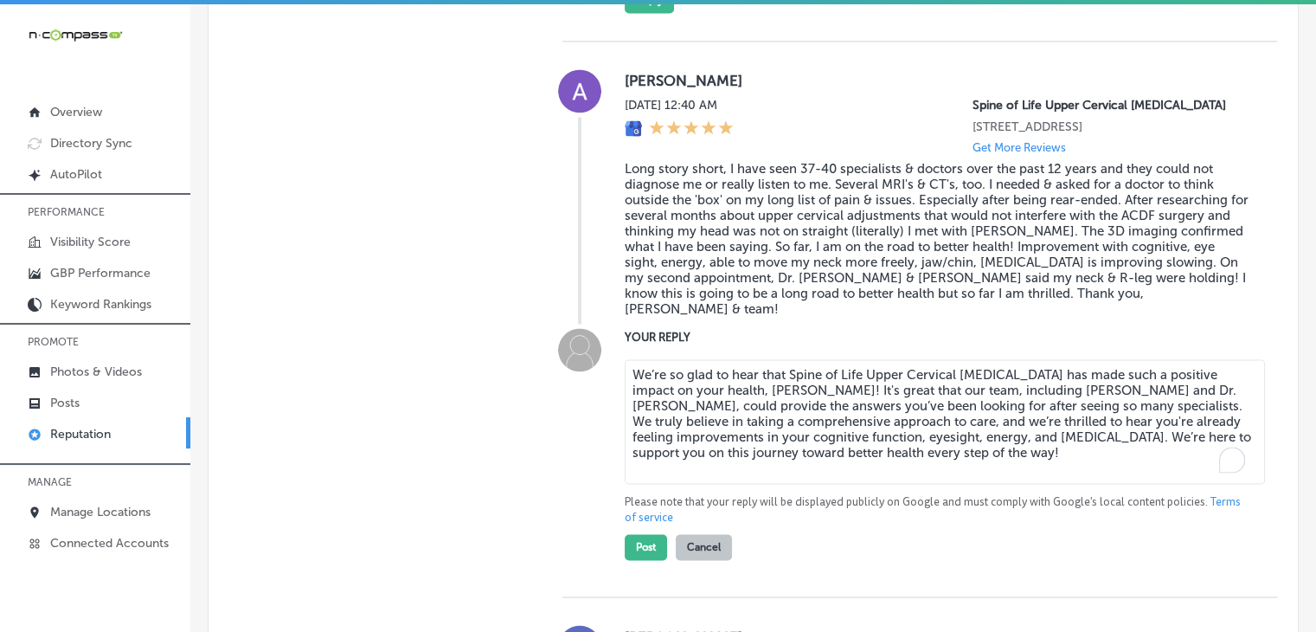
scroll to position [2767, 0]
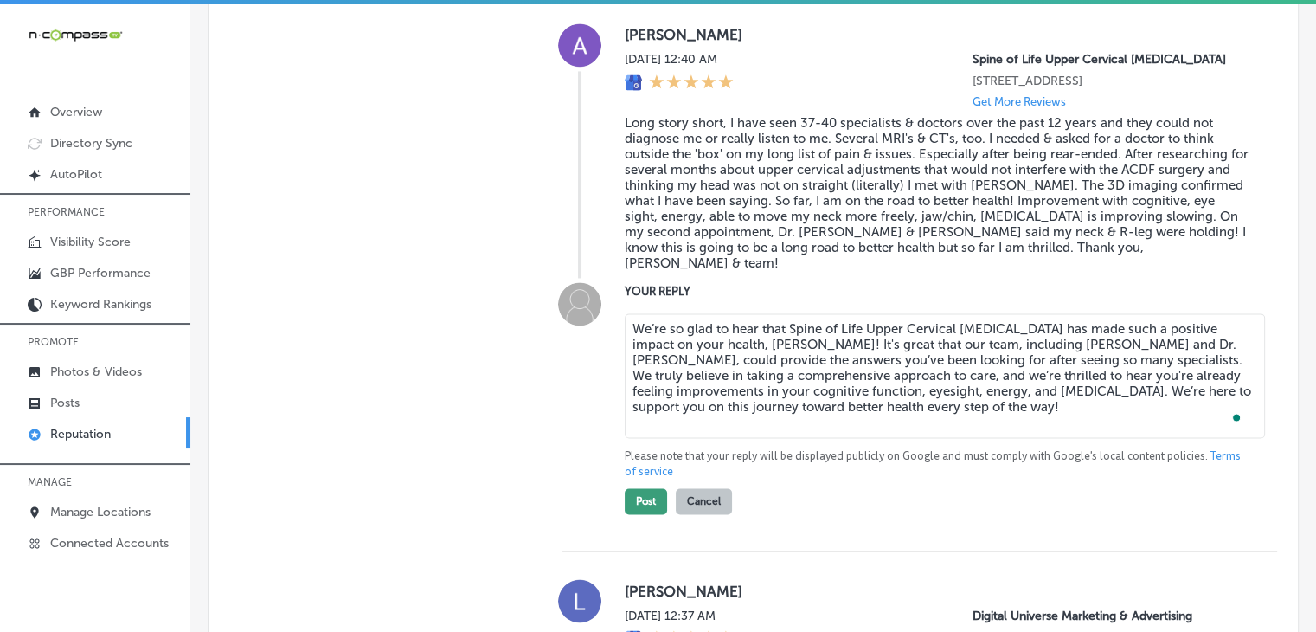
type textarea "We’re so glad to hear that Spine of Life Upper Cervical [MEDICAL_DATA] has made…"
click at [629, 496] on button "Post" at bounding box center [646, 501] width 42 height 26
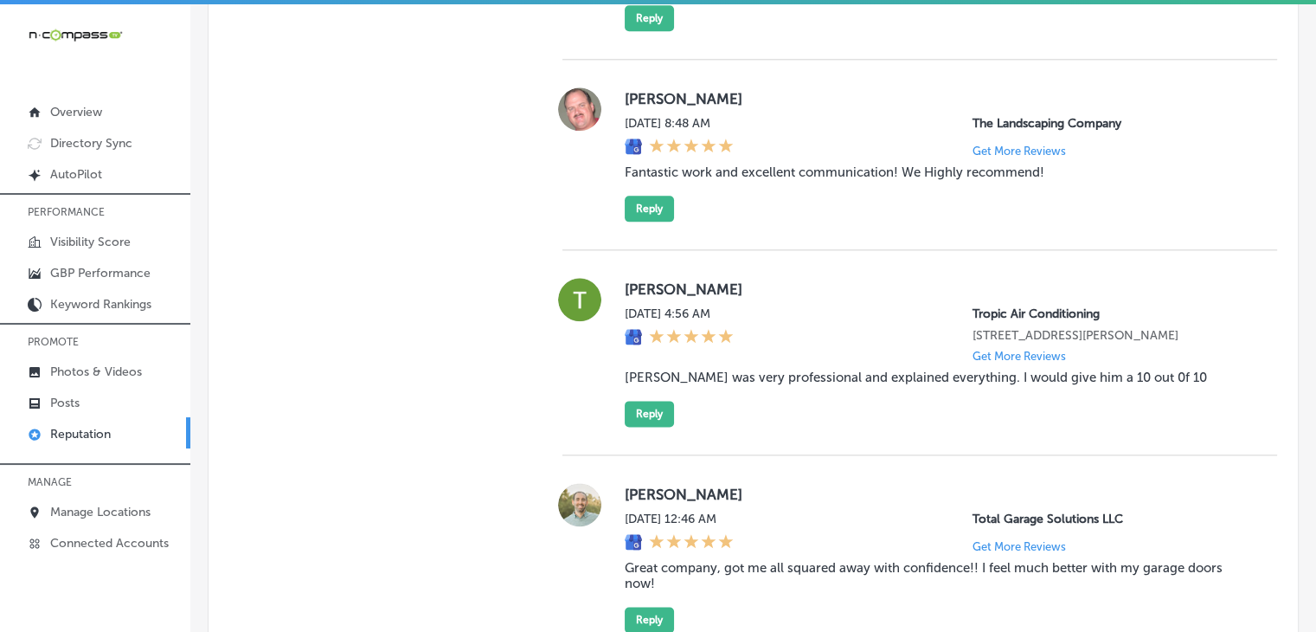
type textarea "x"
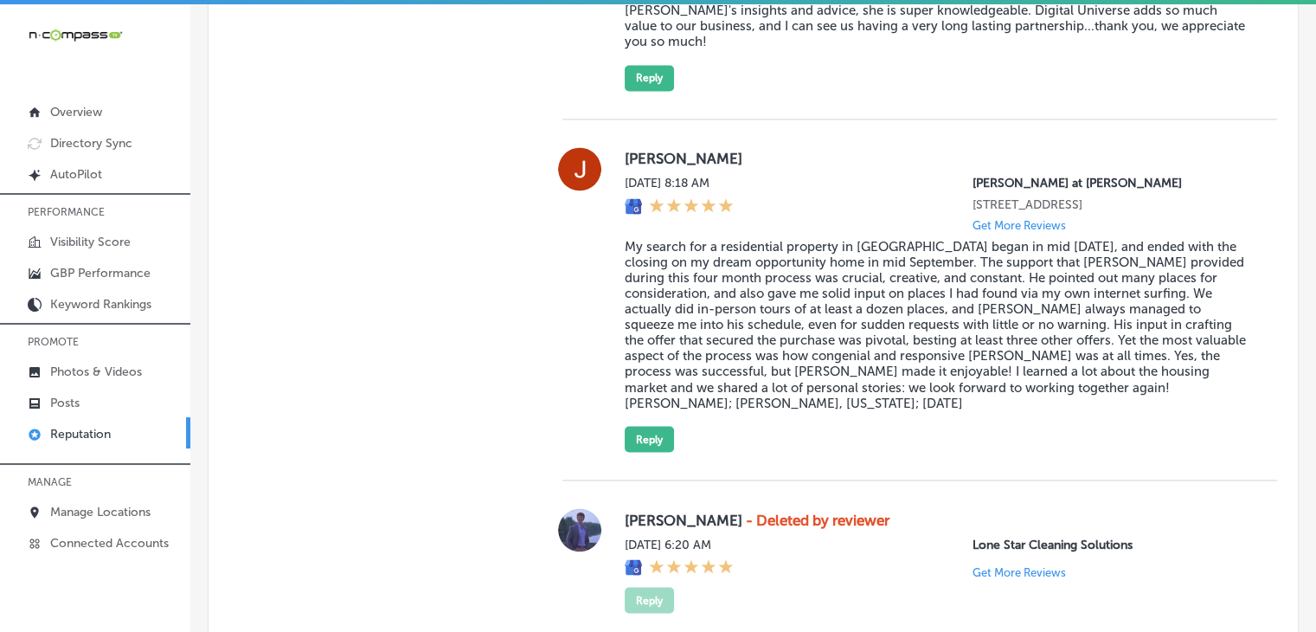
scroll to position [2940, 0]
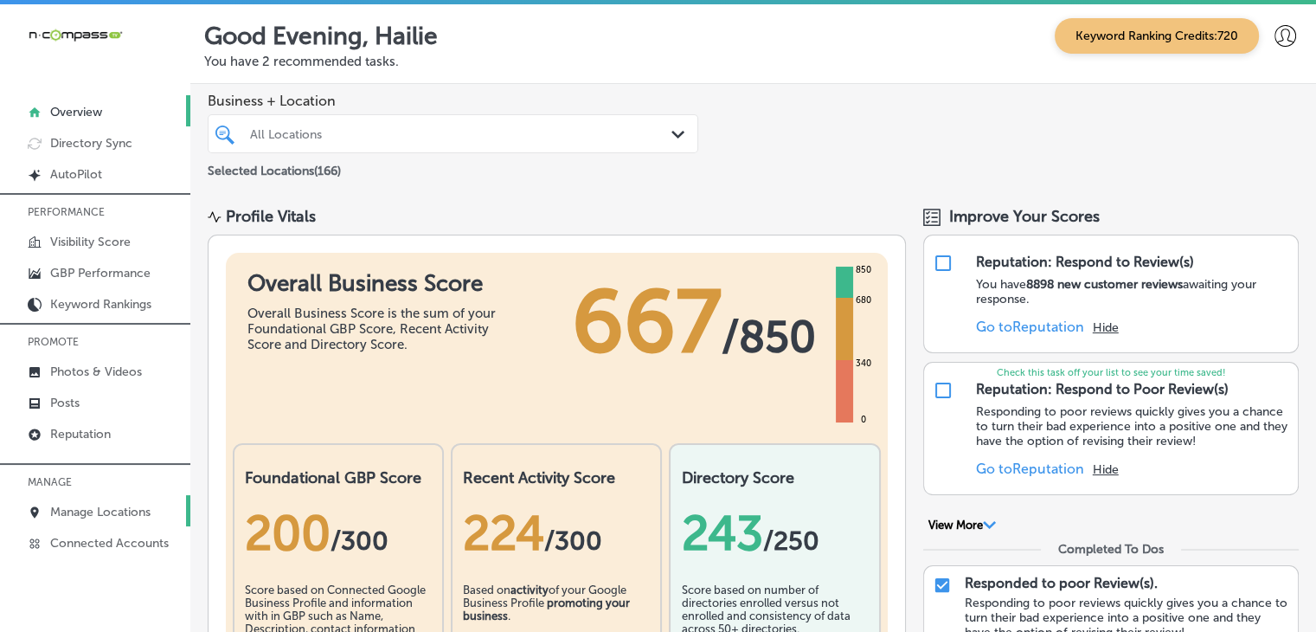
click at [145, 501] on link "Manage Locations" at bounding box center [95, 510] width 190 height 31
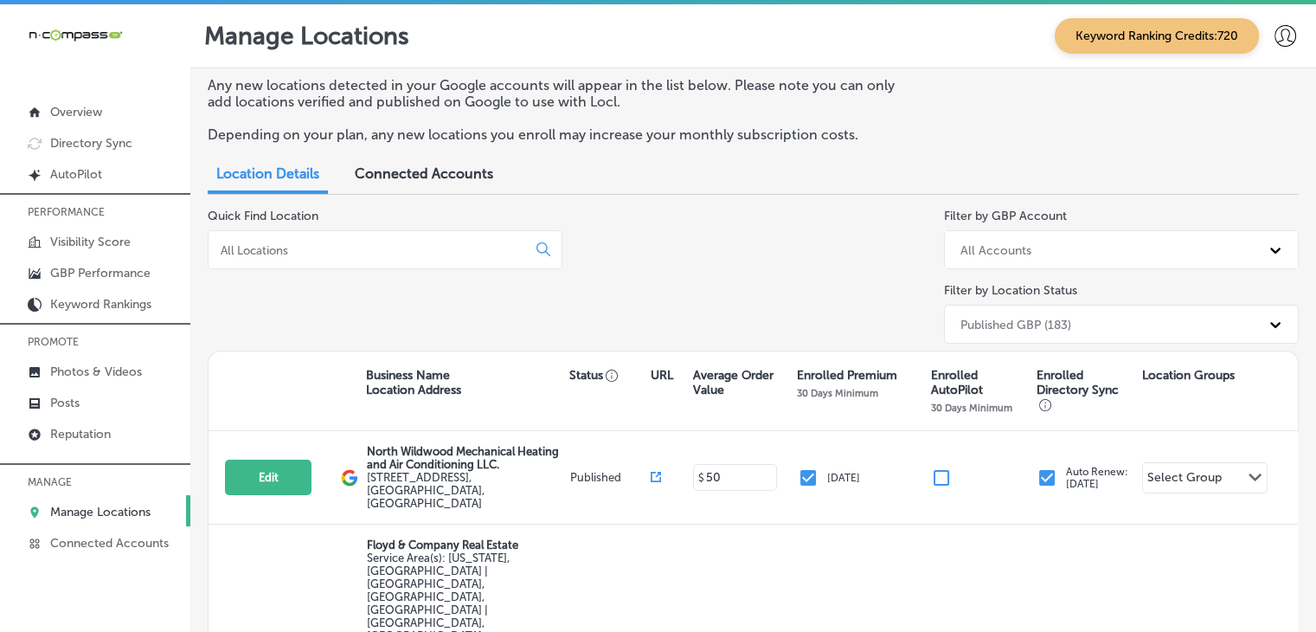
click at [350, 260] on div at bounding box center [385, 249] width 355 height 39
click at [350, 228] on div "Quick Find Location" at bounding box center [385, 280] width 355 height 142
click at [356, 232] on div at bounding box center [385, 249] width 355 height 39
click at [357, 243] on input at bounding box center [371, 250] width 304 height 16
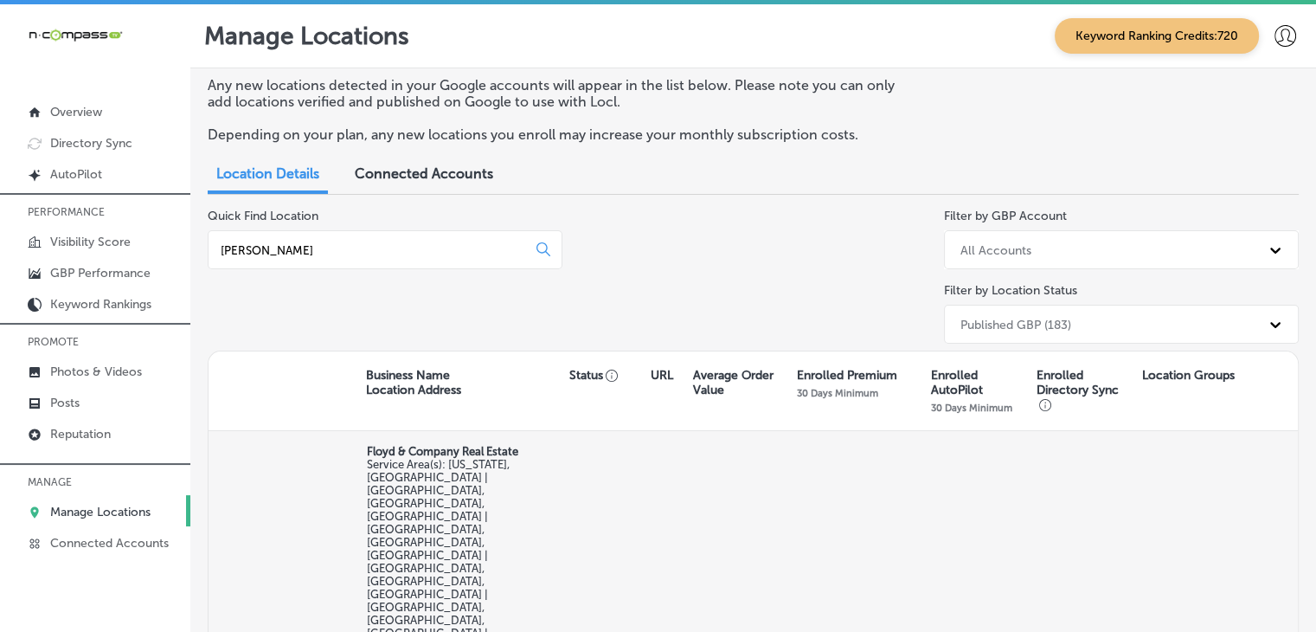
type input "floyd"
select select "US"
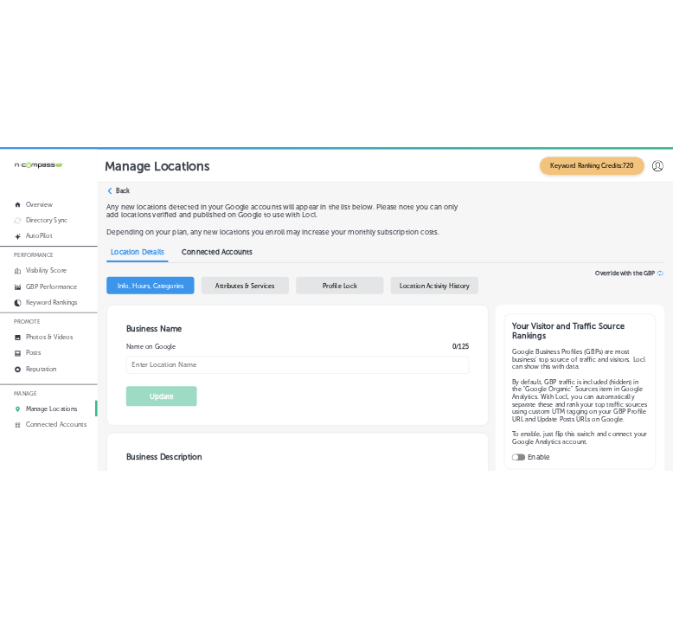
scroll to position [346, 0]
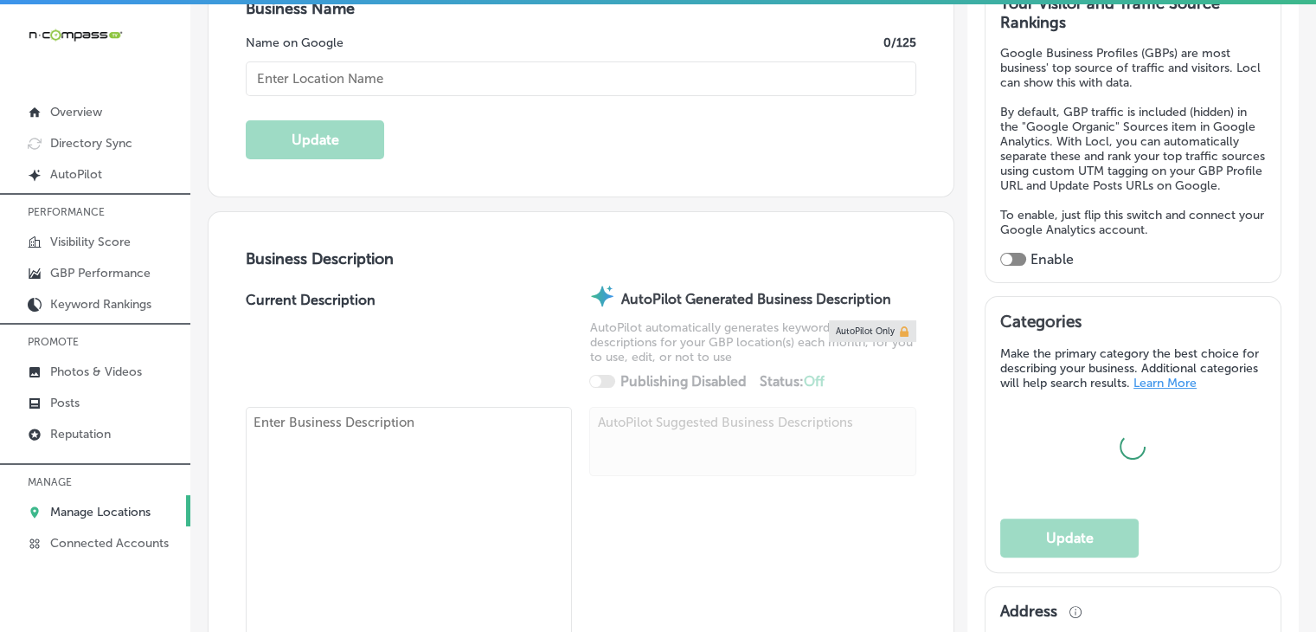
type input "Floyd & Company Real Estate"
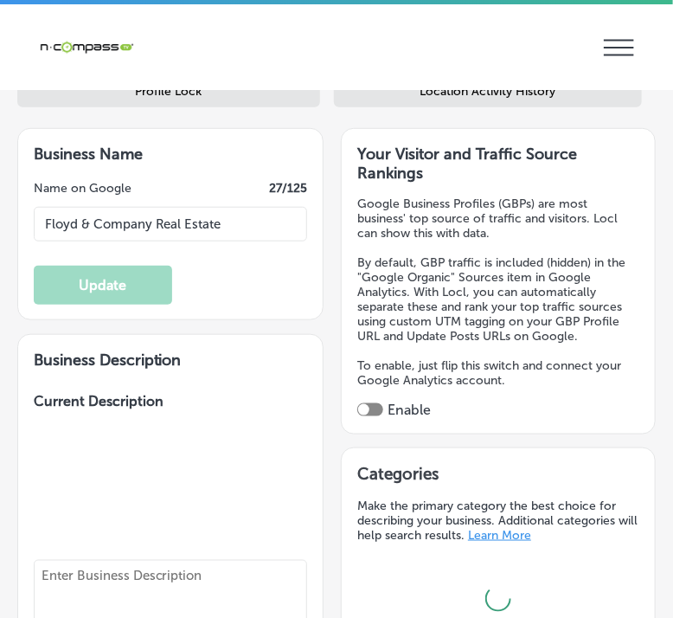
select select "US"
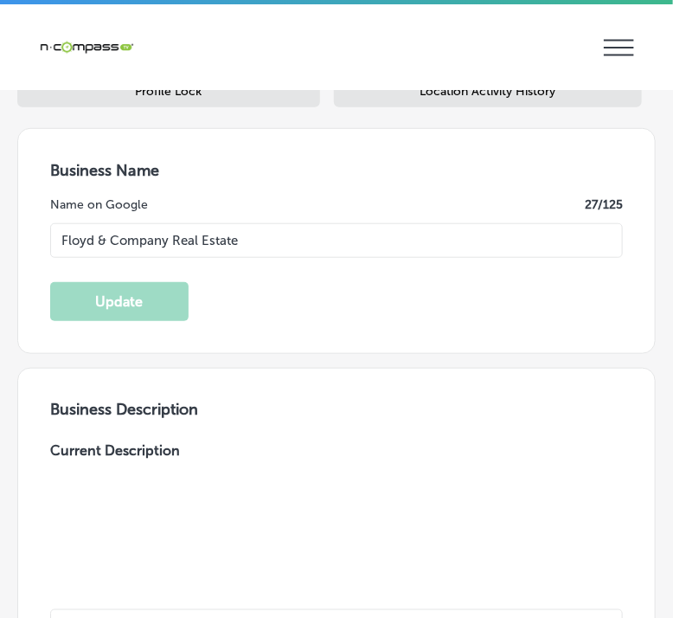
type textarea "Floyd & Company Real Estate in Blakey, GA, specializes in high-value plantation…"
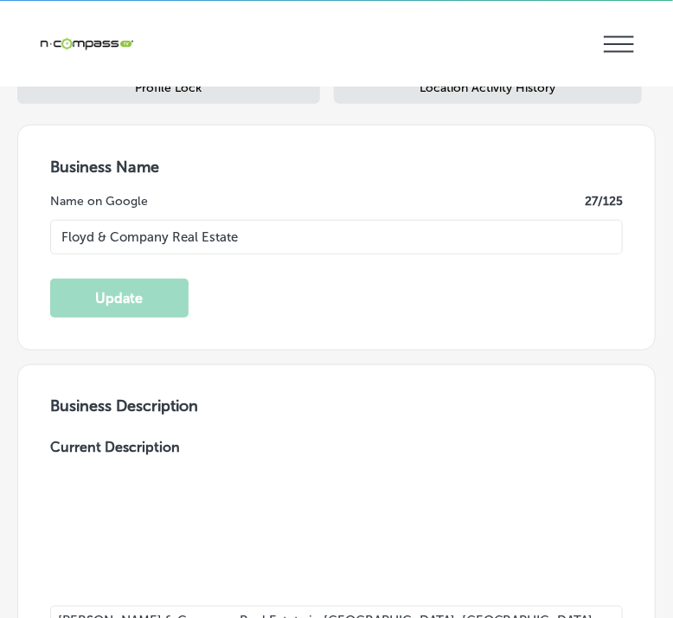
type input "https://floydandcompanyrealestate.com/"
checkbox input "true"
checkbox input "false"
type input "100 Jordan White Loop"
type input "Blakey"
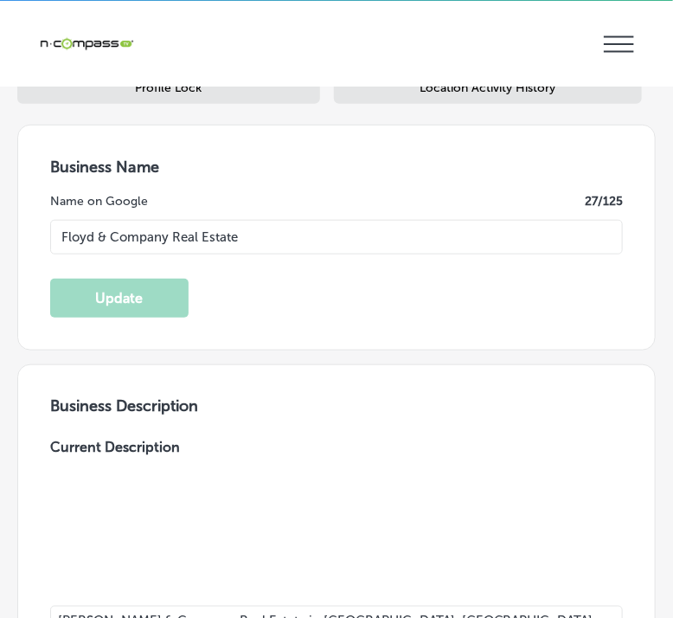
type input "39823"
type input "US"
type input "+1 229 309 4714"
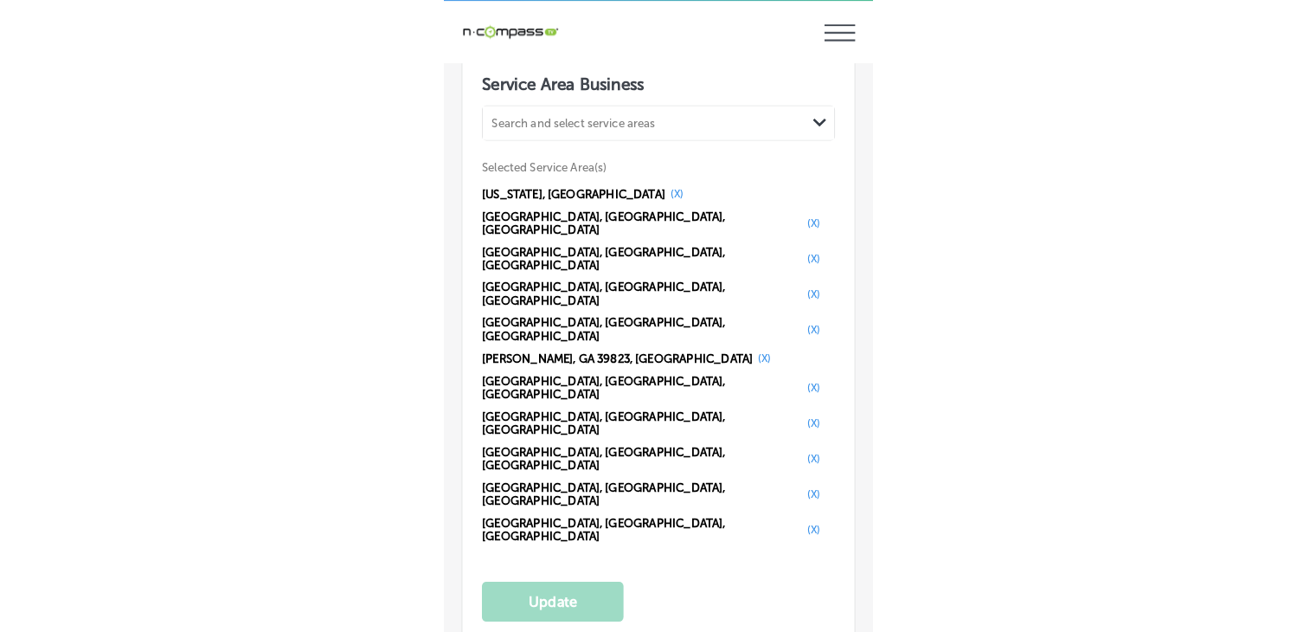
scroll to position [3648, 0]
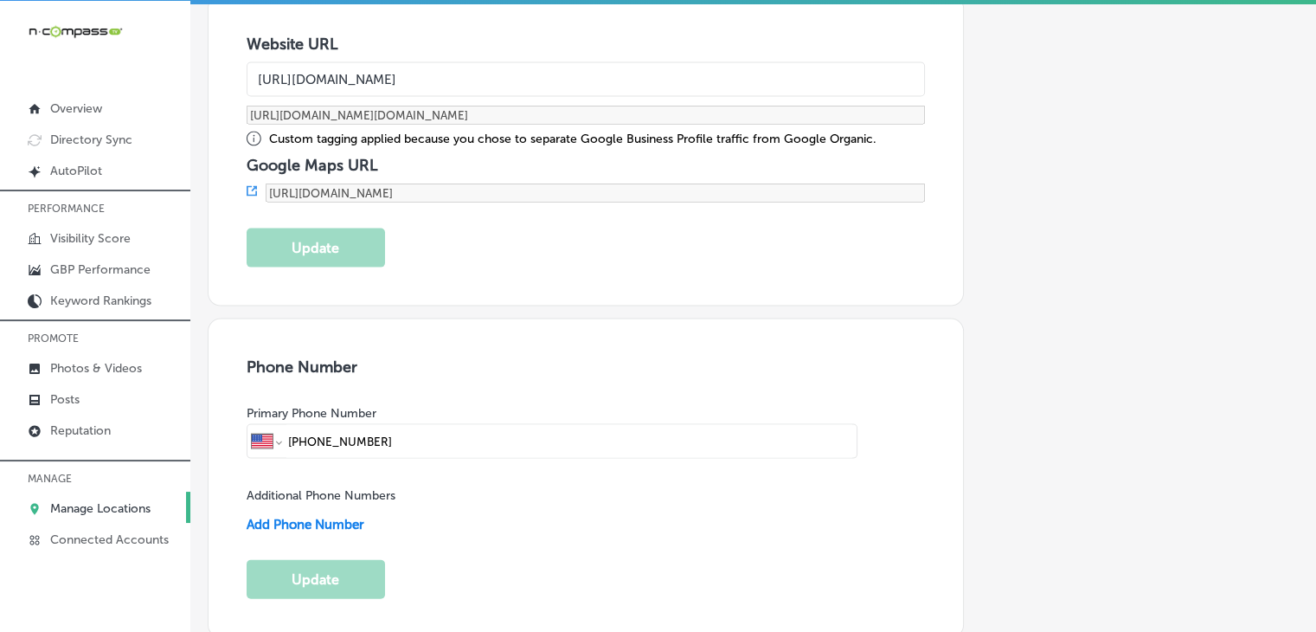
select select "US"
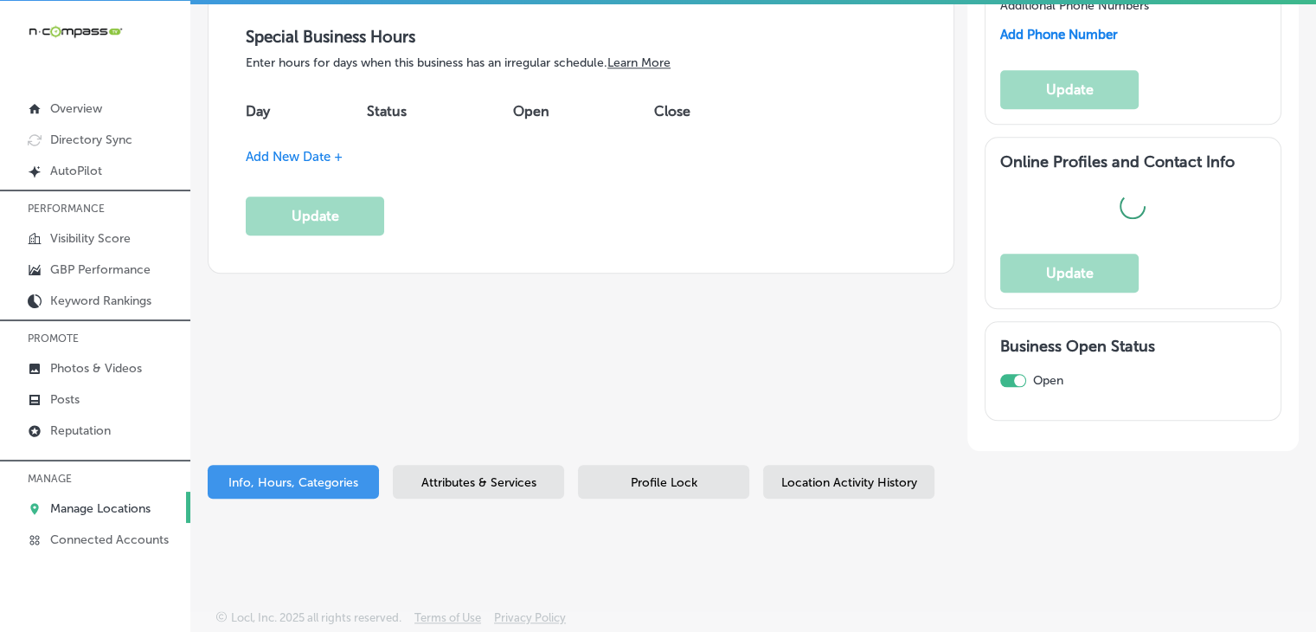
scroll to position [1892, 0]
checkbox input "false"
type input "100 Jordan White Loop"
type input "Blakey"
type input "39823"
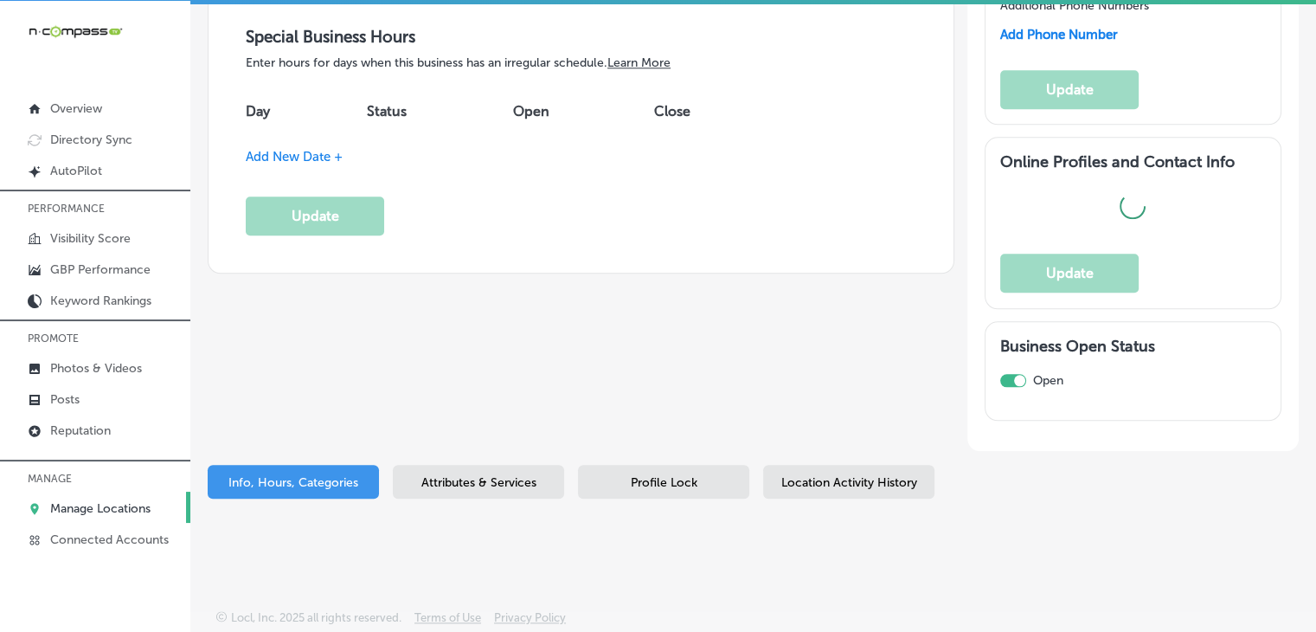
type input "US"
type input "https://floydandcompanyrealestate.com/"
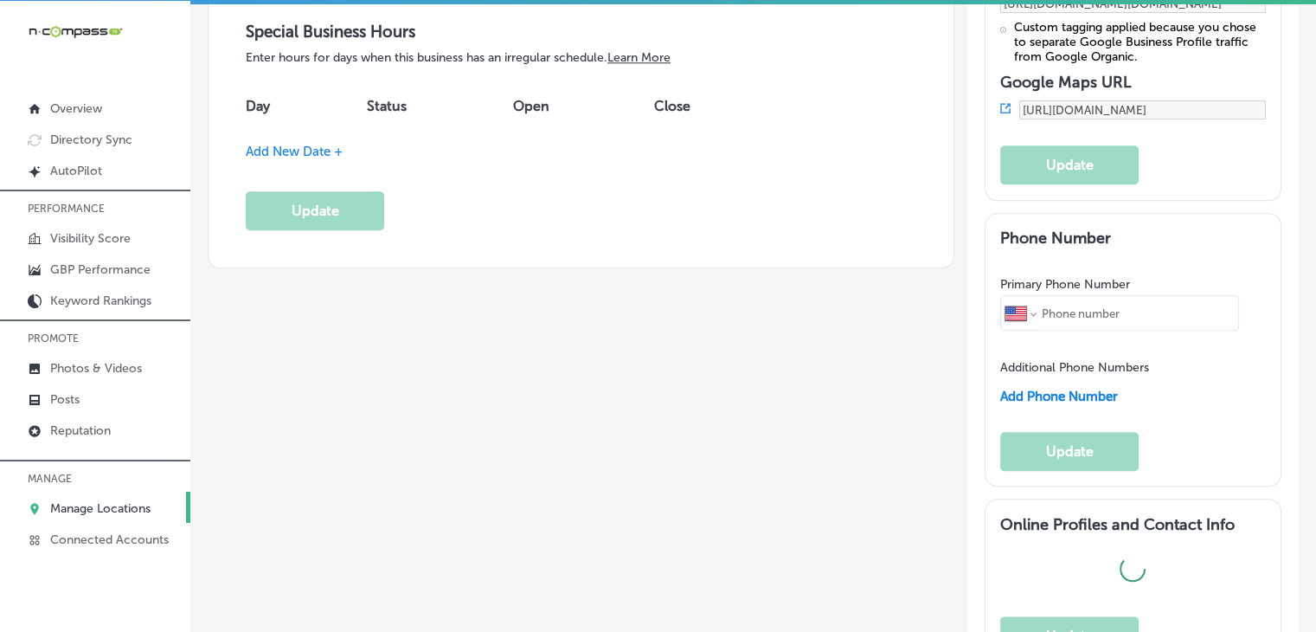
checkbox input "true"
type input "+1 229 309 4714"
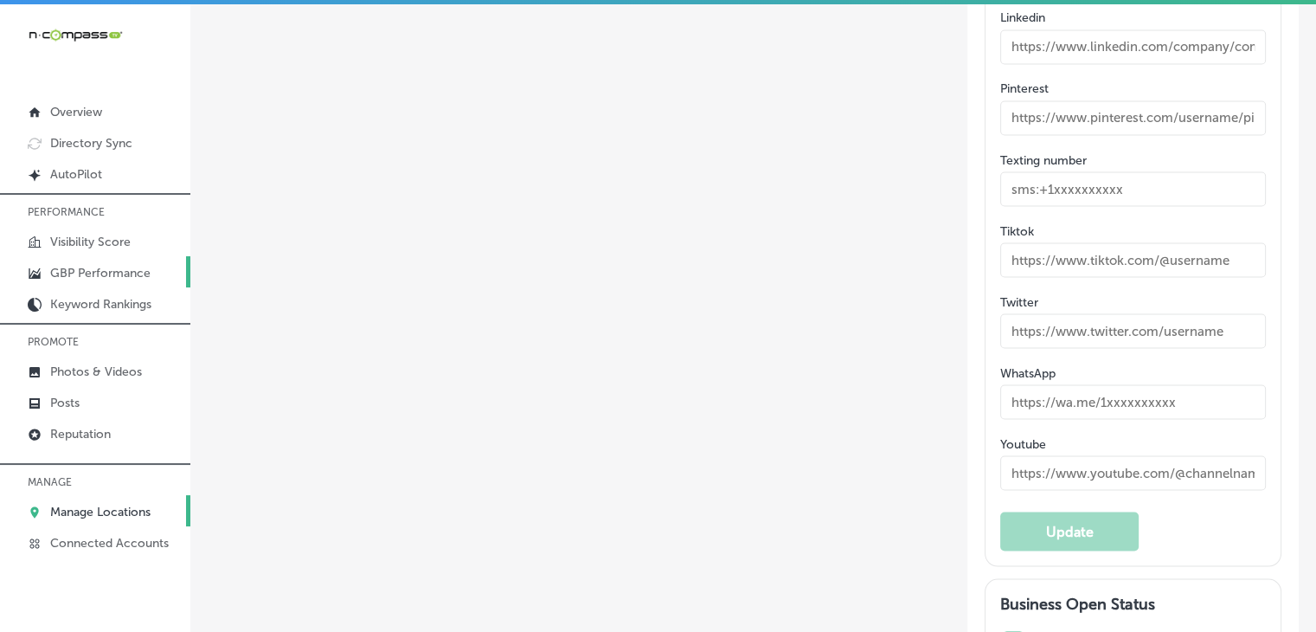
scroll to position [0, 0]
click at [138, 274] on p "GBP Performance" at bounding box center [100, 273] width 100 height 15
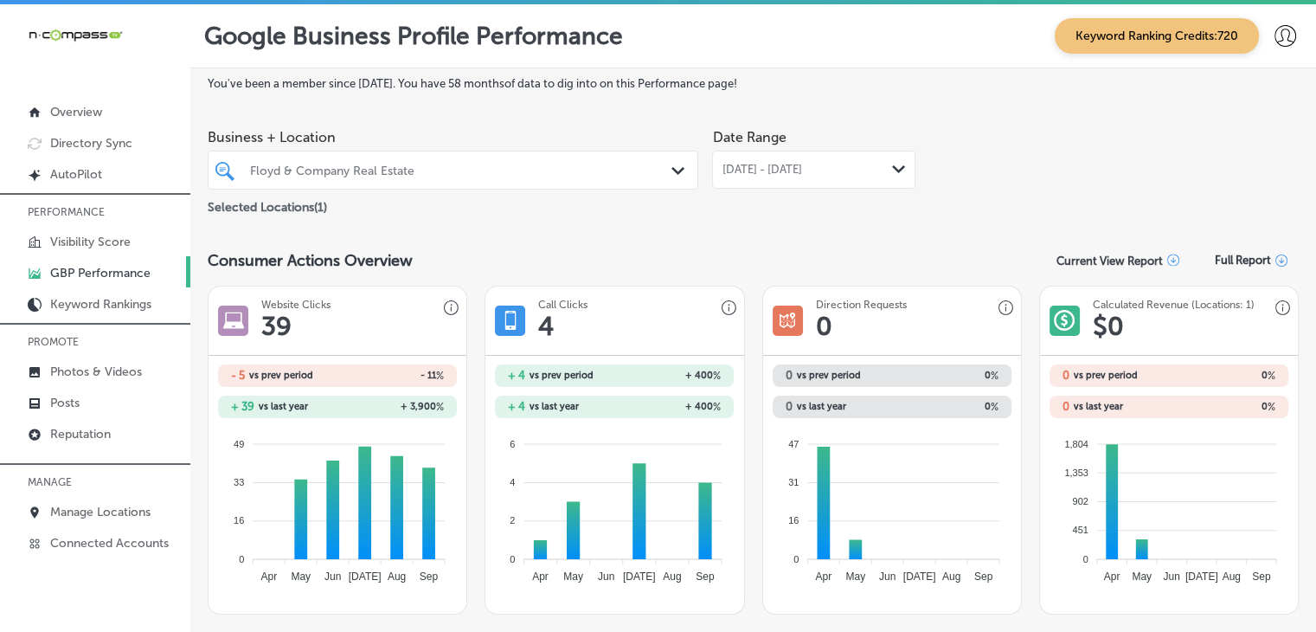
click at [350, 173] on div "Floyd & Company Real Estate" at bounding box center [461, 170] width 423 height 15
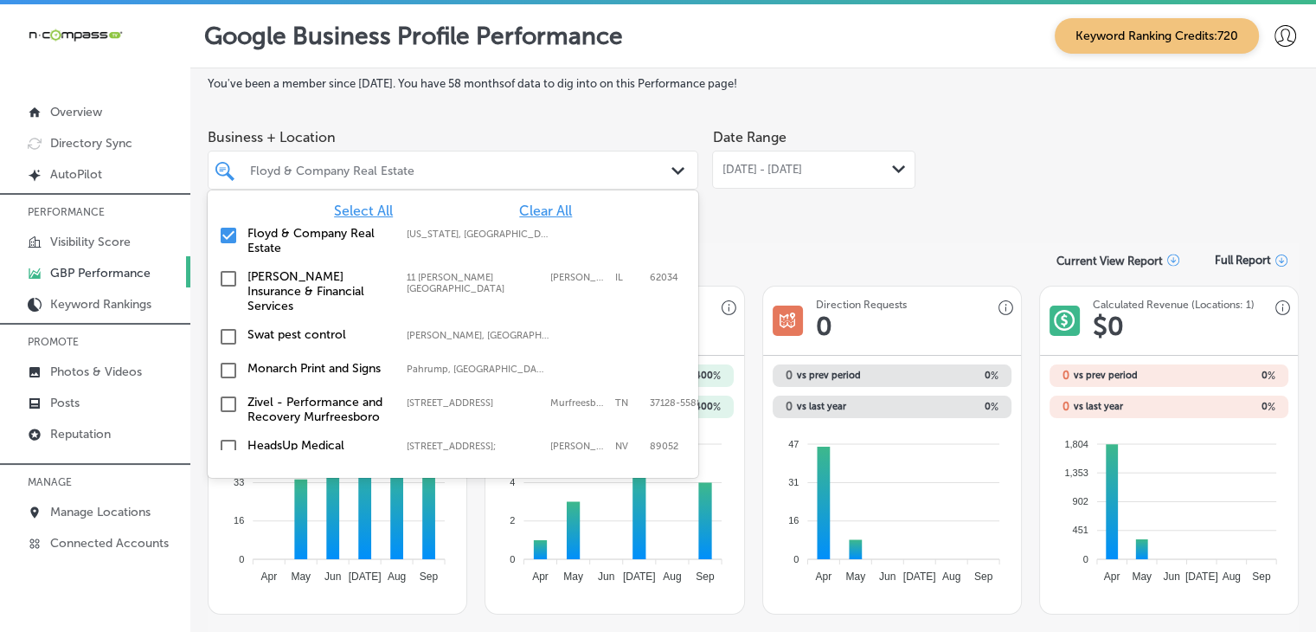
click at [962, 161] on div "Business + Location option focused, 1 of 167. 167 results available. Use Up and…" at bounding box center [753, 168] width 1091 height 97
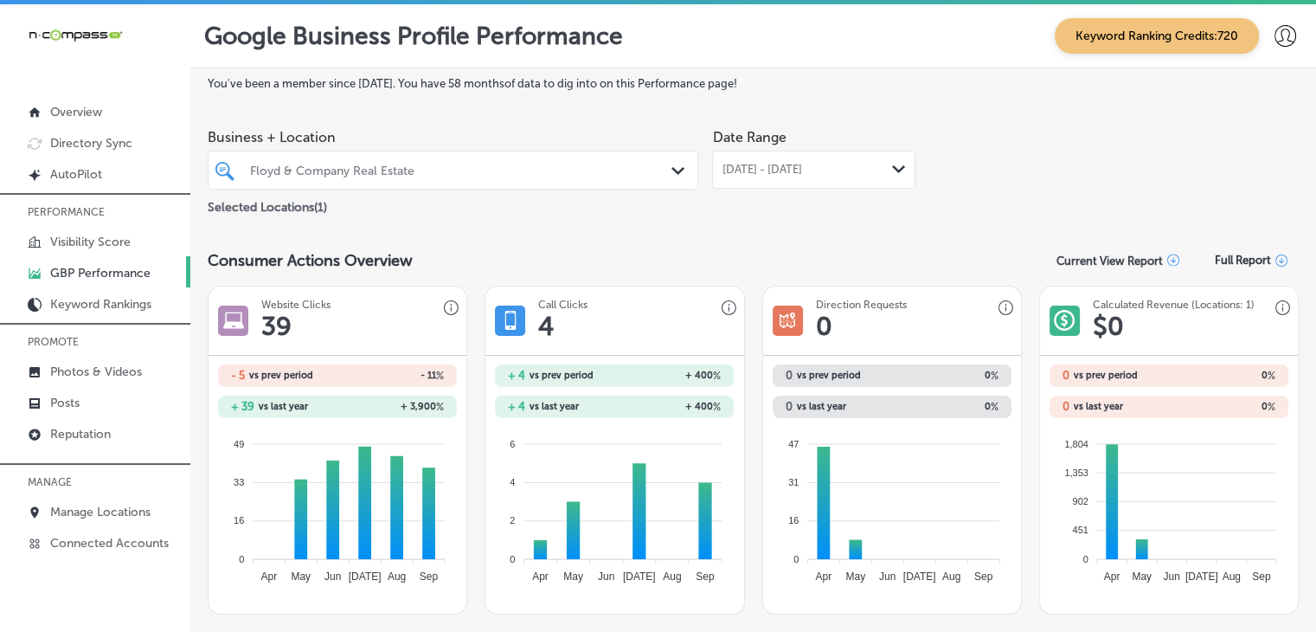
click at [813, 198] on div "Date Range Sep 01, 2025 - Sep 30, 2025 Path Created with Sketch." at bounding box center [813, 168] width 203 height 97
click at [801, 172] on span "Sep 01, 2025 - Sep 30, 2025" at bounding box center [762, 170] width 80 height 14
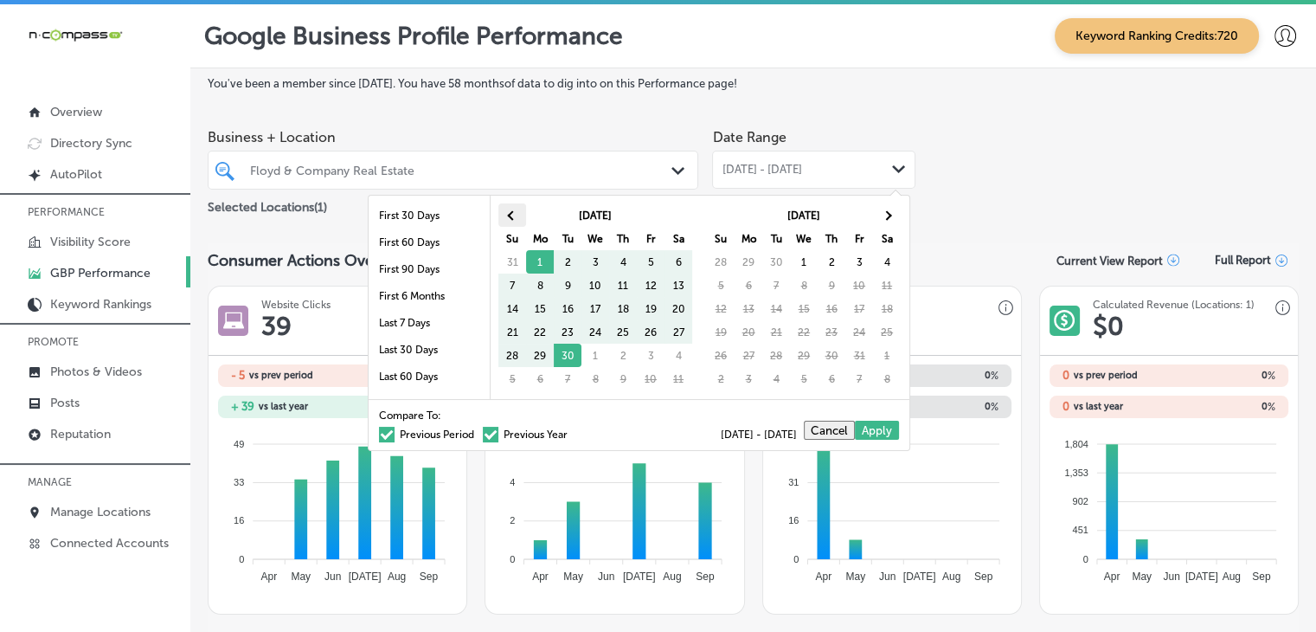
click at [508, 203] on th at bounding box center [512, 214] width 28 height 23
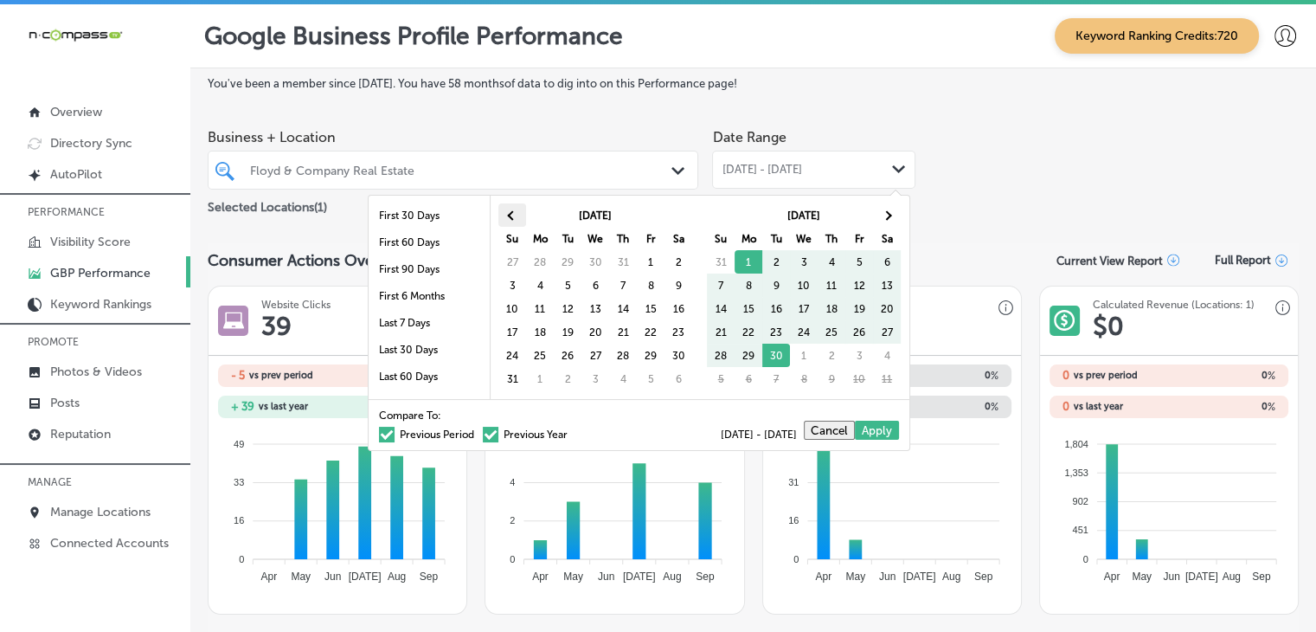
click at [507, 203] on th at bounding box center [512, 214] width 28 height 23
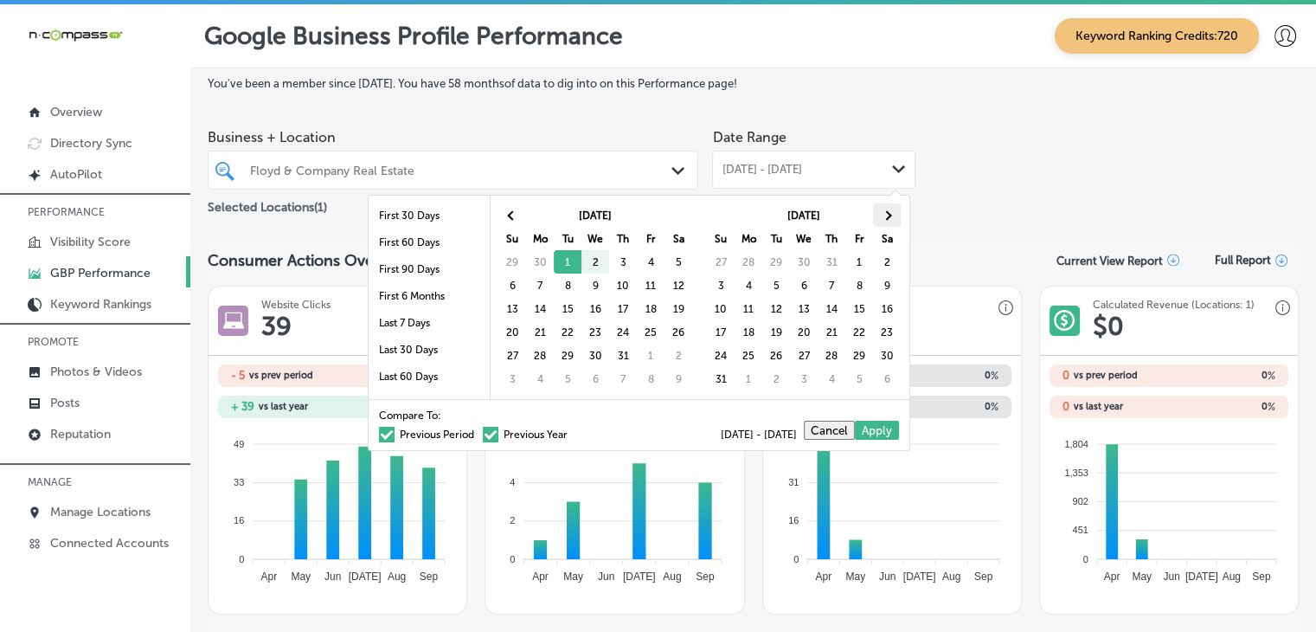
click at [882, 215] on span at bounding box center [887, 215] width 10 height 10
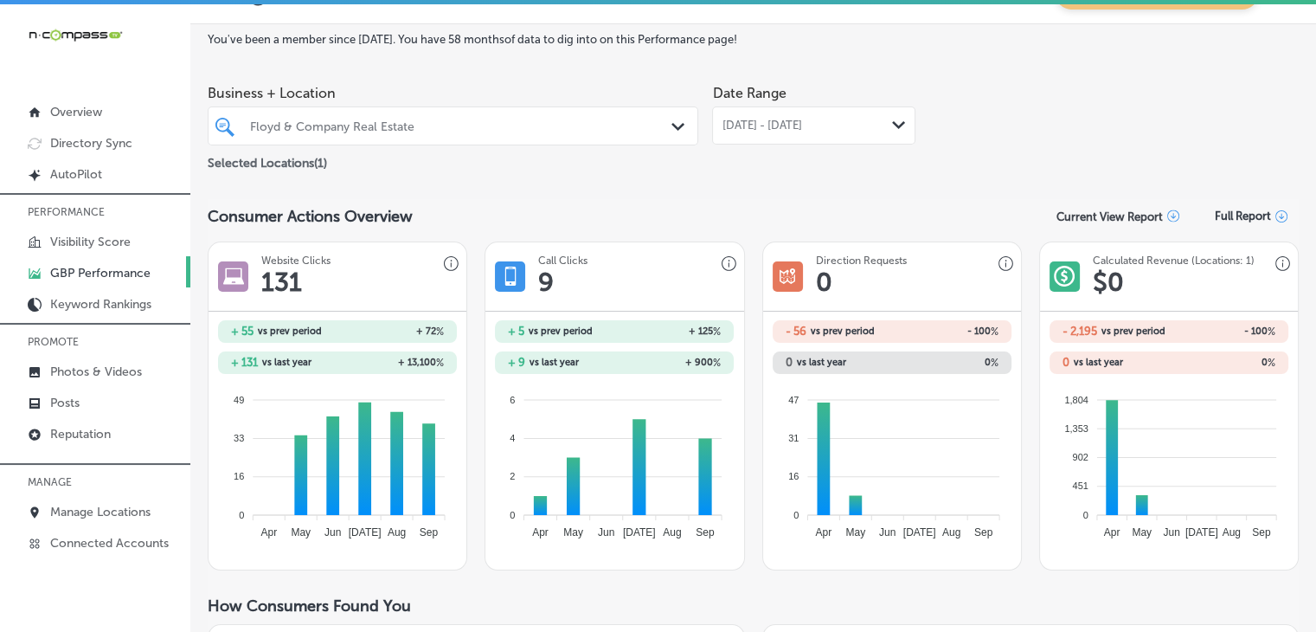
scroll to position [15, 0]
